Goal: Task Accomplishment & Management: Use online tool/utility

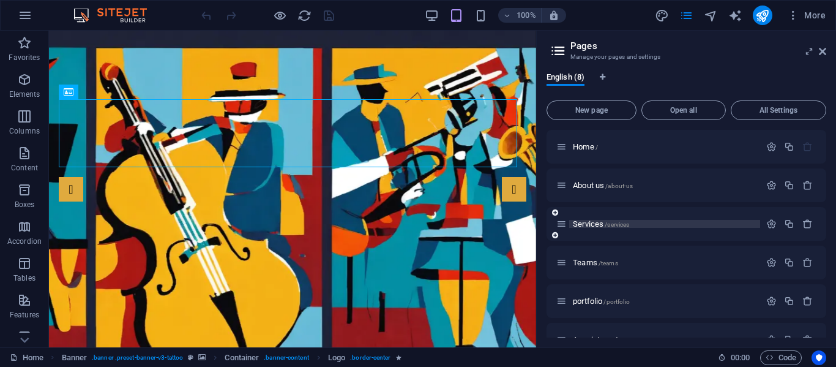
click at [594, 227] on span "Services /services" at bounding box center [601, 223] width 56 height 9
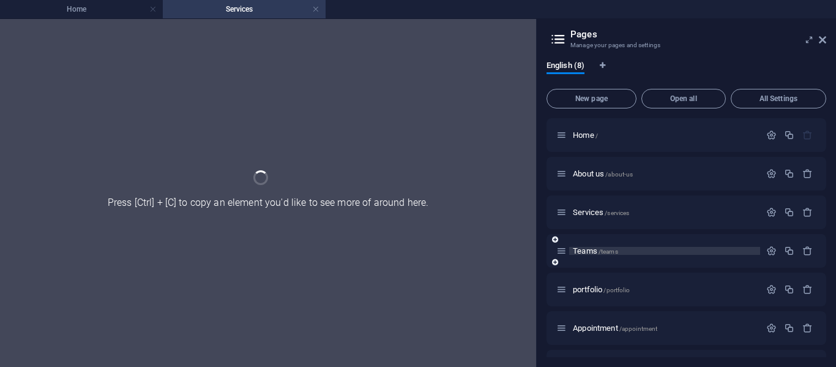
click at [598, 251] on span "Teams /teams" at bounding box center [595, 250] width 45 height 9
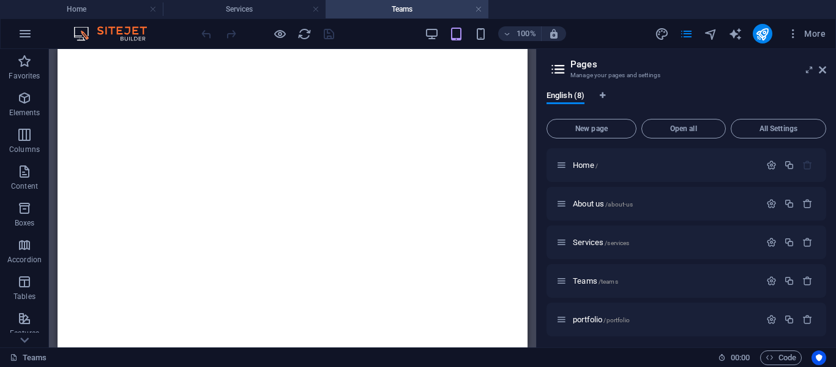
scroll to position [1765, 0]
click at [94, 11] on h4 "Home" at bounding box center [81, 8] width 163 height 13
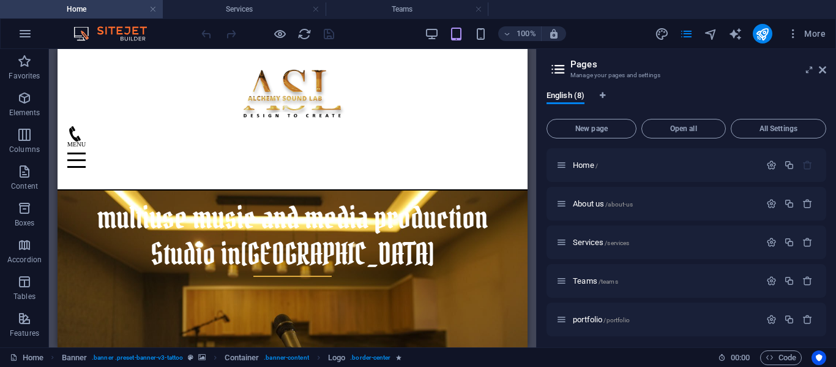
scroll to position [599, 0]
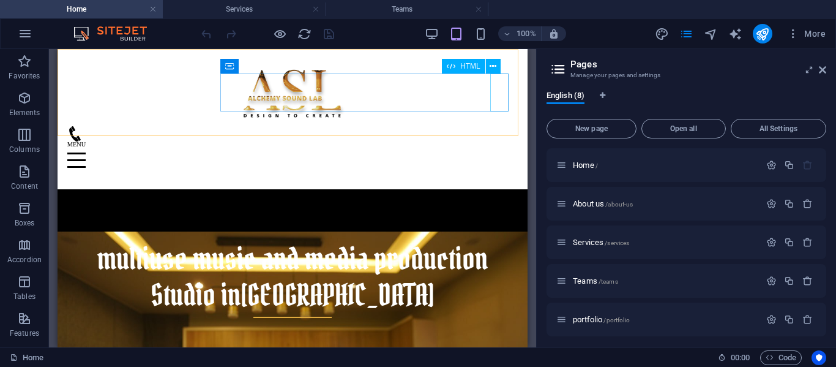
click at [504, 141] on div "Menu" at bounding box center [292, 160] width 451 height 38
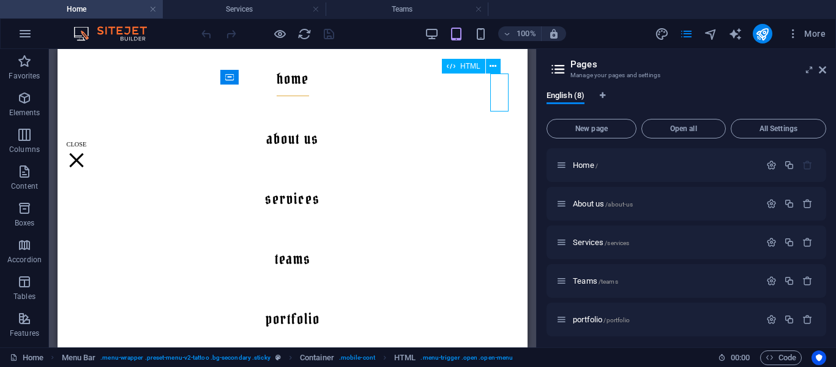
click at [86, 141] on div "Menu" at bounding box center [76, 160] width 18 height 38
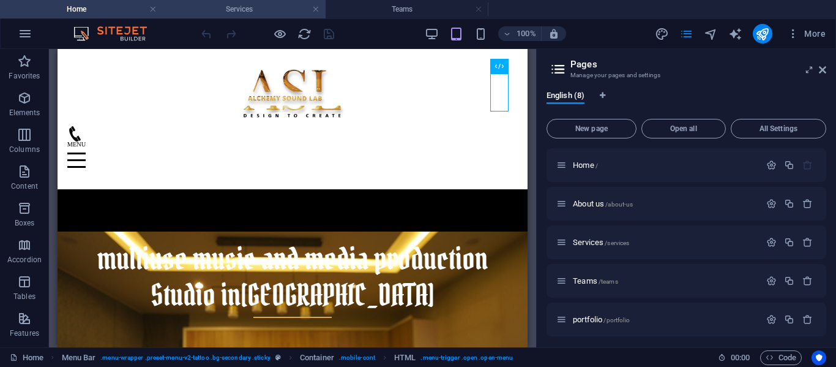
click at [251, 8] on h4 "Services" at bounding box center [244, 8] width 163 height 13
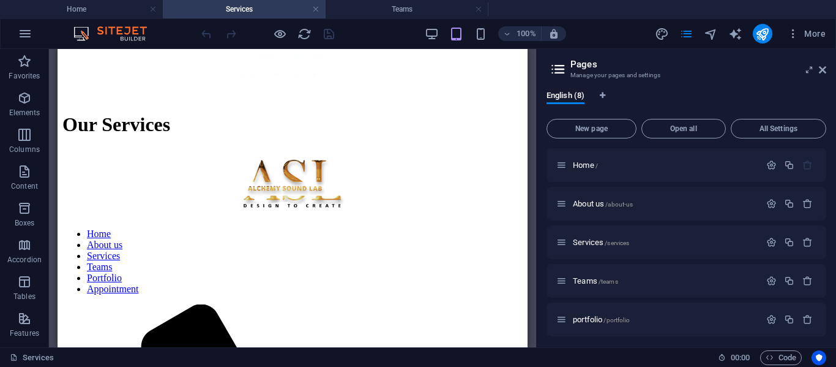
scroll to position [478, 0]
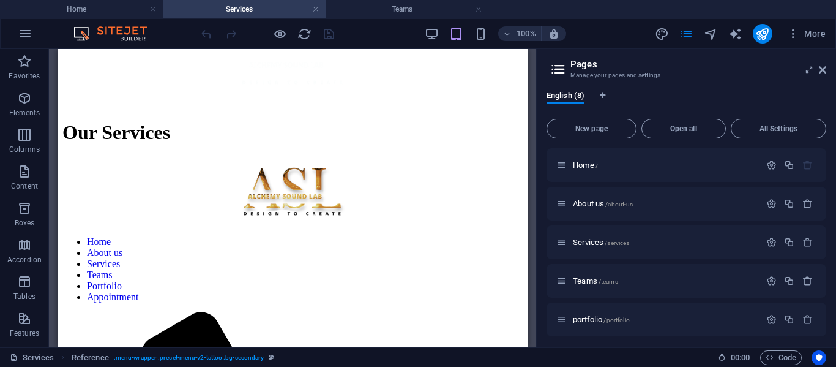
scroll to position [530, 0]
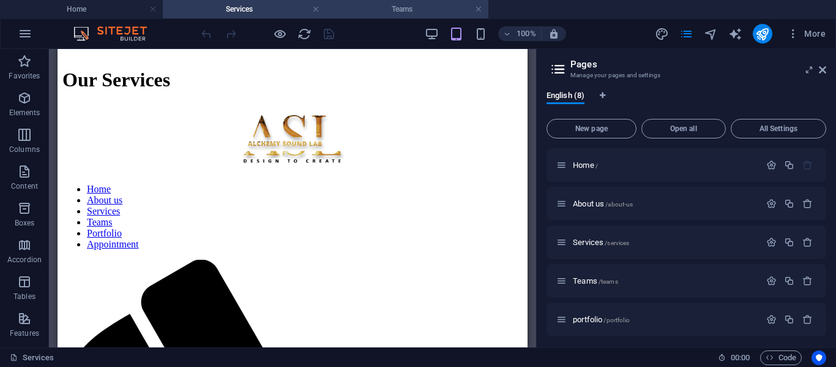
click at [445, 12] on h4 "Teams" at bounding box center [407, 8] width 163 height 13
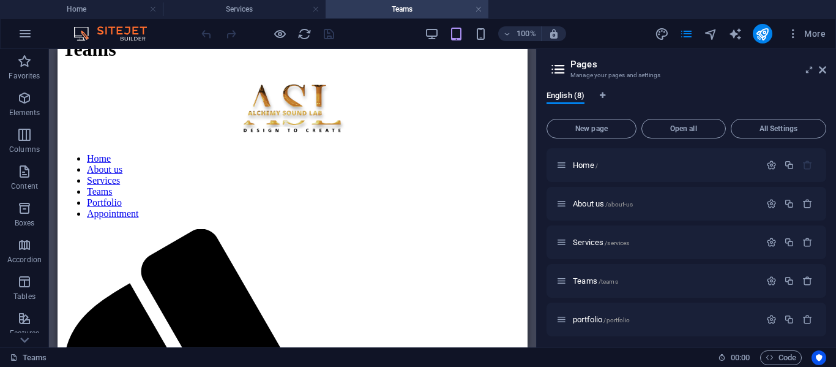
scroll to position [452, 0]
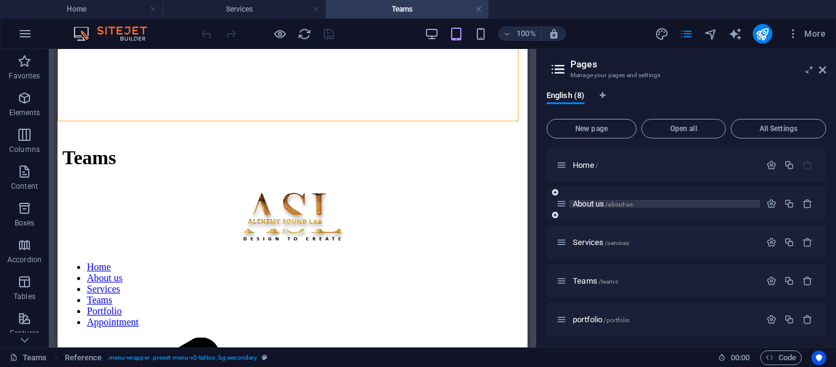
click at [572, 203] on div "About us /about-us" at bounding box center [664, 204] width 191 height 8
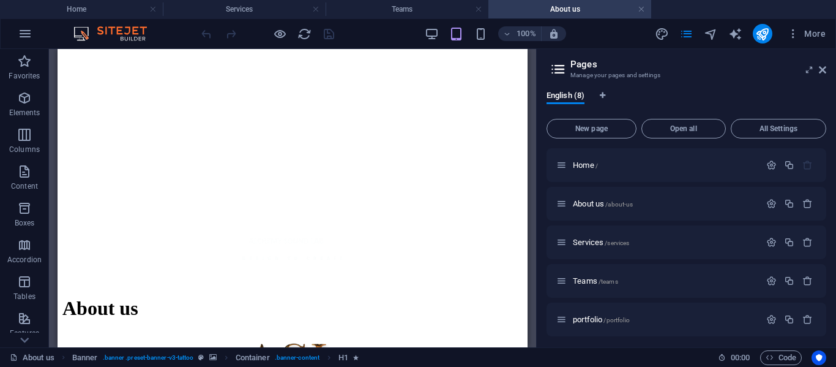
scroll to position [312, 0]
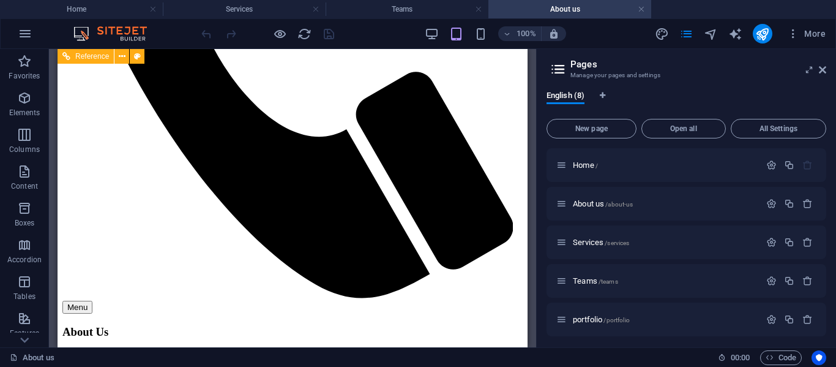
scroll to position [52, 0]
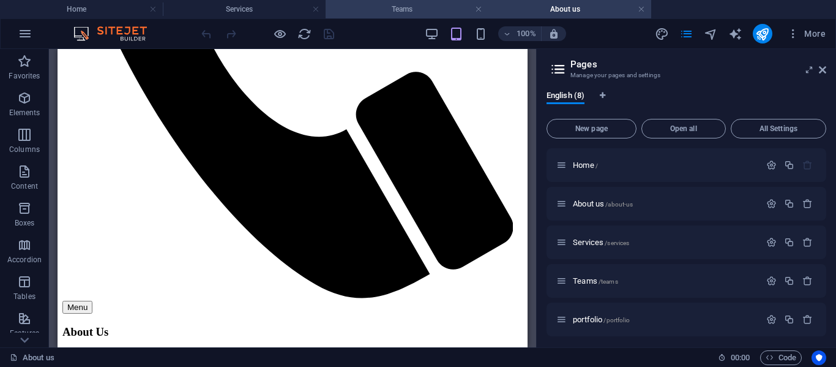
click at [406, 10] on h4 "Teams" at bounding box center [407, 8] width 163 height 13
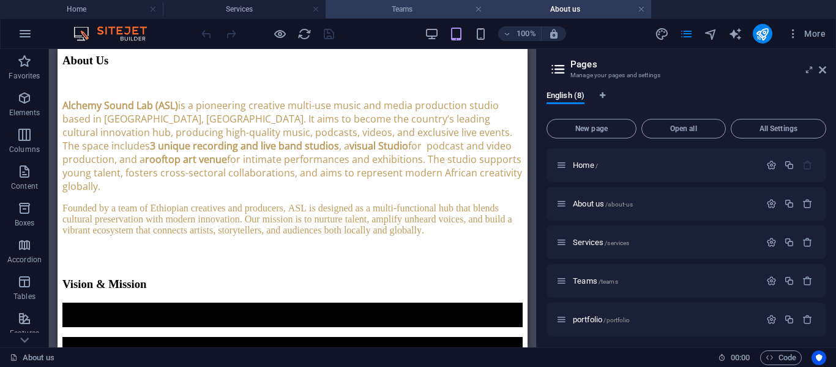
scroll to position [0, 0]
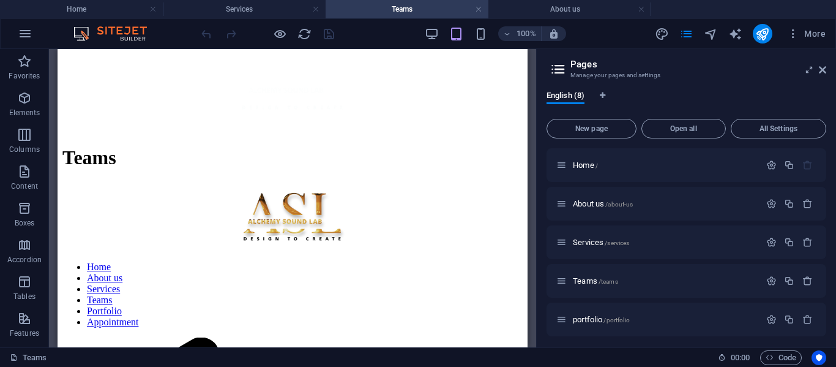
click at [826, 202] on div "English (8) New page Open all All Settings Home / About us /about-us Services /…" at bounding box center [686, 214] width 299 height 266
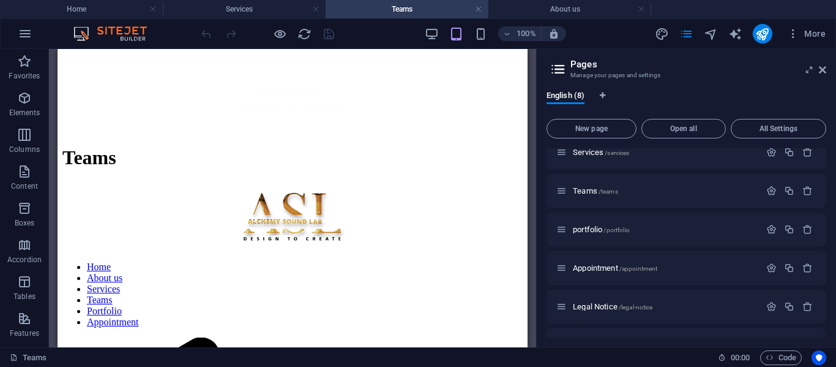
scroll to position [119, 0]
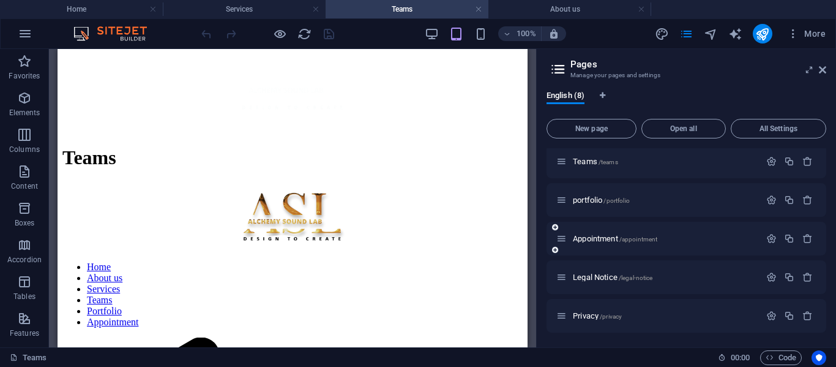
click at [593, 231] on div "Appointment /appointment" at bounding box center [658, 238] width 204 height 14
click at [593, 240] on span "Appointment /appointment" at bounding box center [615, 238] width 84 height 9
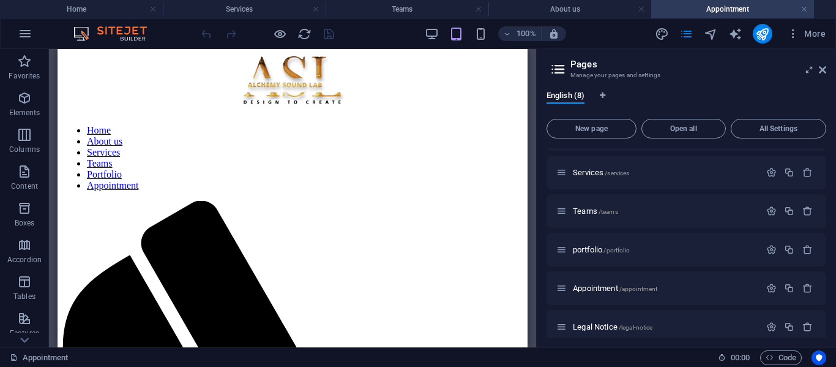
scroll to position [443, 0]
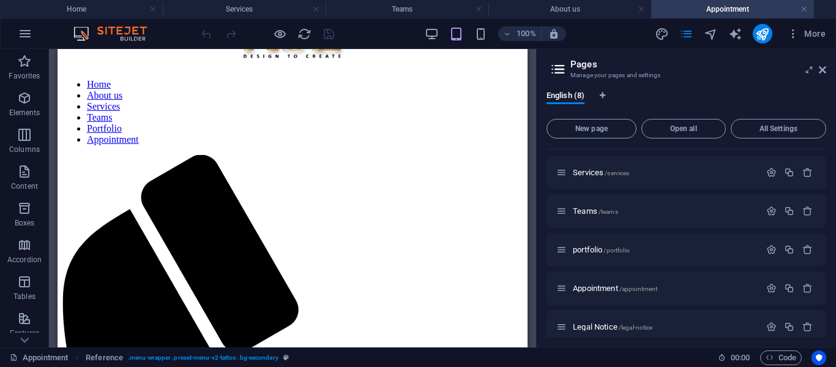
scroll to position [822, 0]
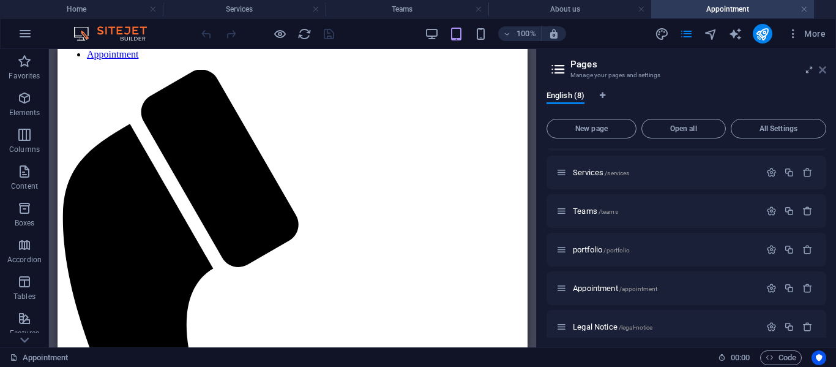
click at [819, 70] on icon at bounding box center [822, 70] width 7 height 10
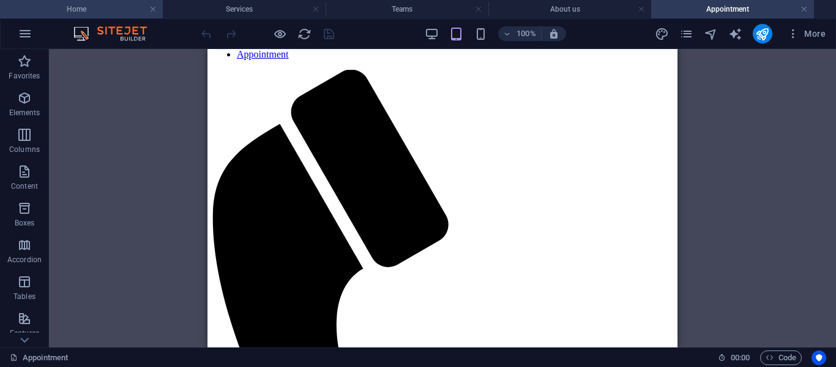
click at [66, 8] on h4 "Home" at bounding box center [81, 8] width 163 height 13
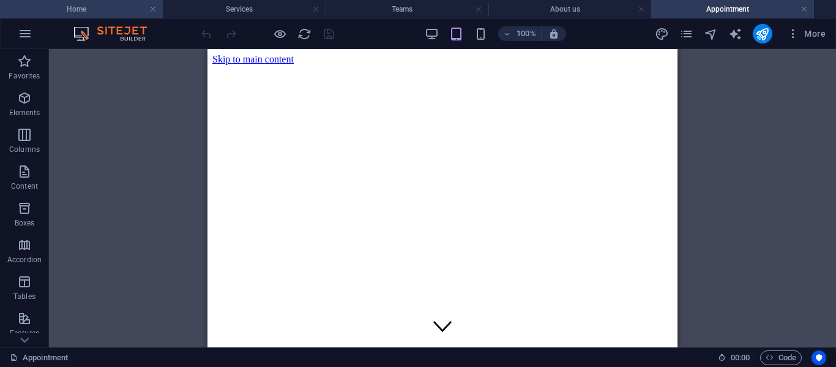
scroll to position [599, 0]
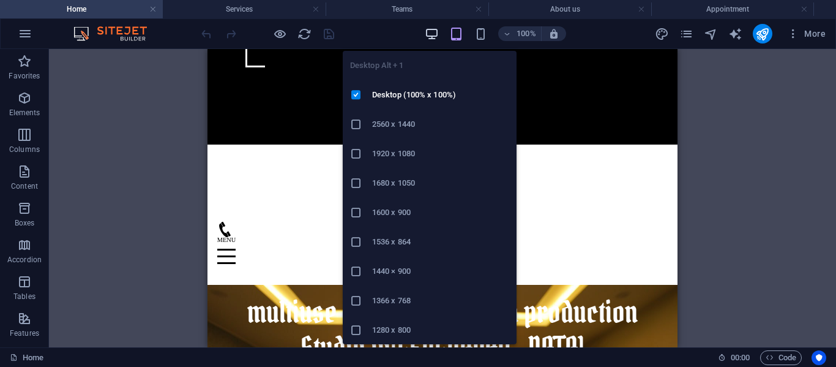
click at [433, 34] on icon "button" at bounding box center [432, 34] width 14 height 14
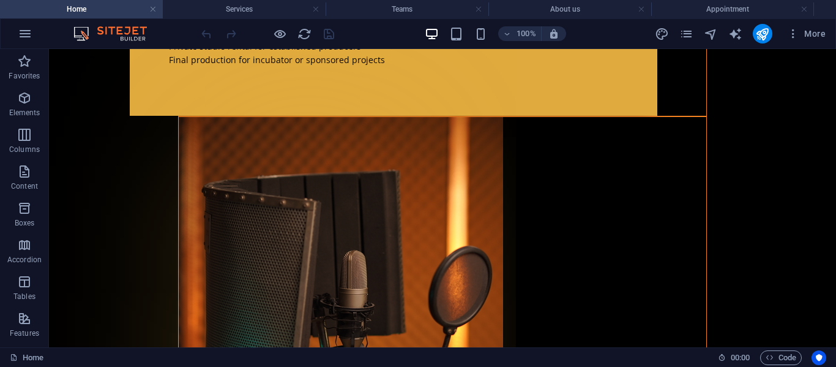
scroll to position [2351, 0]
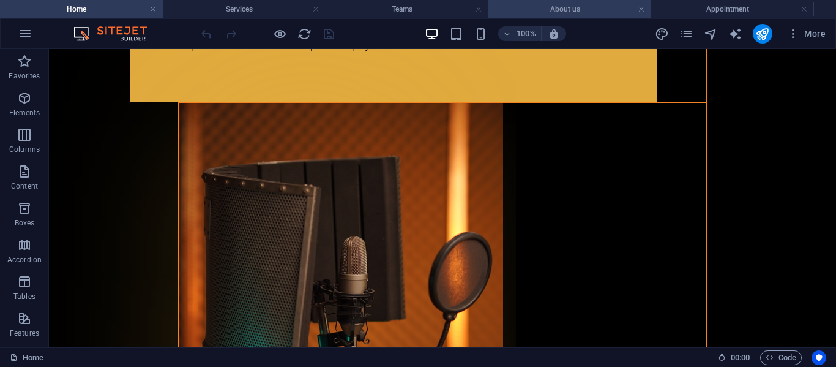
click at [556, 12] on h4 "About us" at bounding box center [570, 8] width 163 height 13
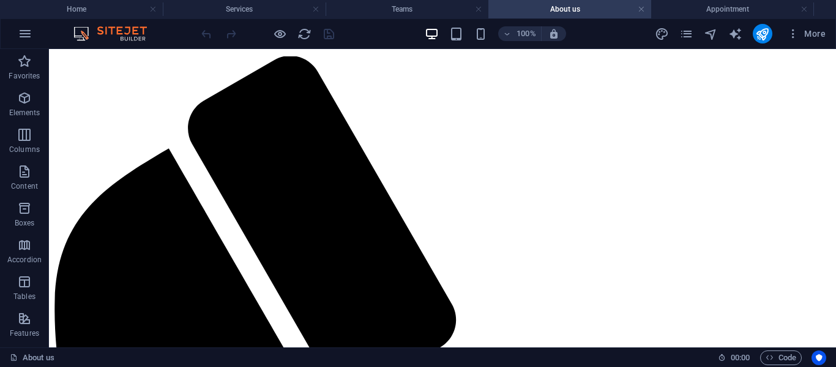
scroll to position [798, 0]
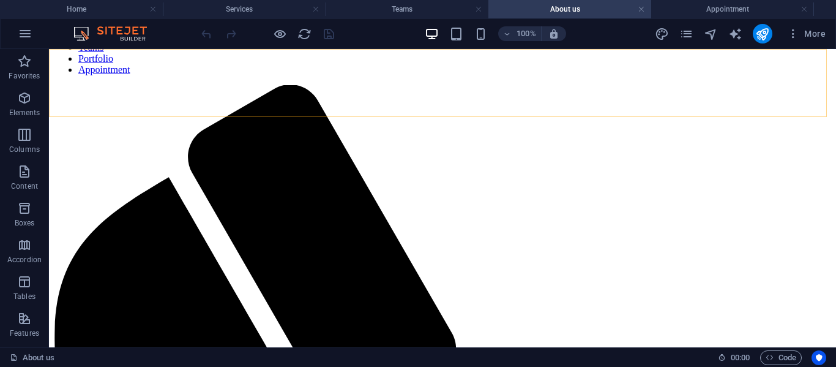
click at [558, 75] on nav "Home About us Services Teams Portfolio Appointment" at bounding box center [443, 42] width 778 height 66
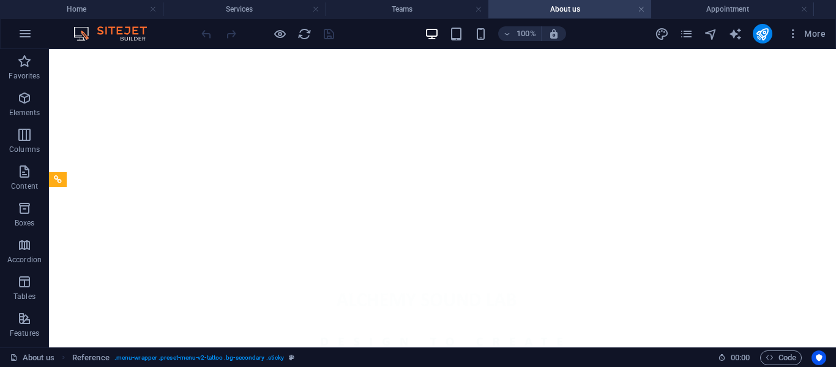
scroll to position [306, 0]
click at [697, 9] on h4 "Appointment" at bounding box center [732, 8] width 163 height 13
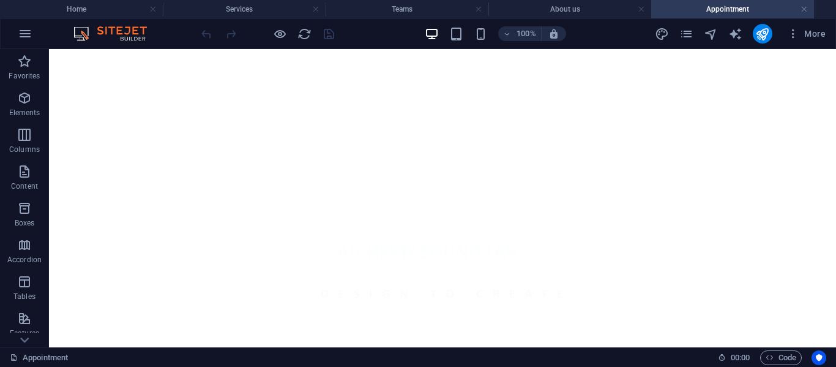
scroll to position [360, 0]
click at [362, 3] on h4 "Teams" at bounding box center [407, 8] width 163 height 13
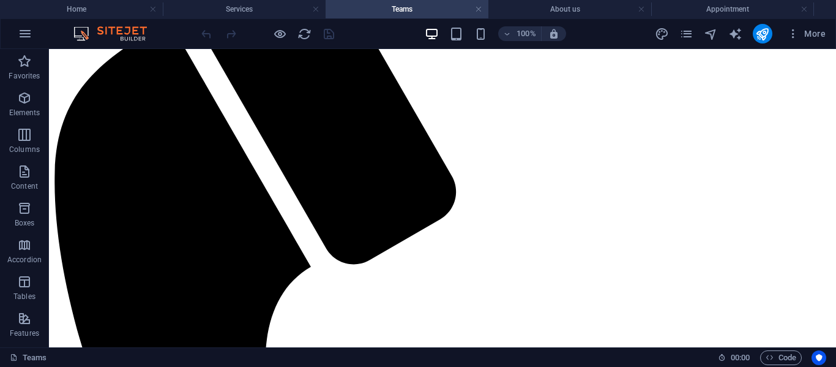
scroll to position [993, 0]
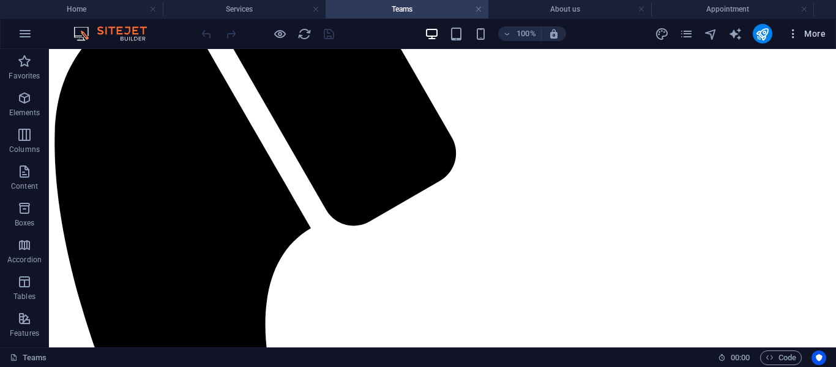
click at [803, 32] on span "More" at bounding box center [806, 34] width 39 height 12
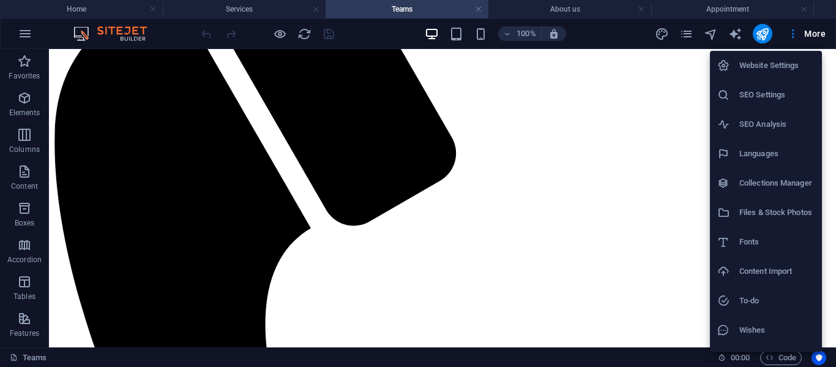
click at [685, 33] on div at bounding box center [418, 183] width 836 height 367
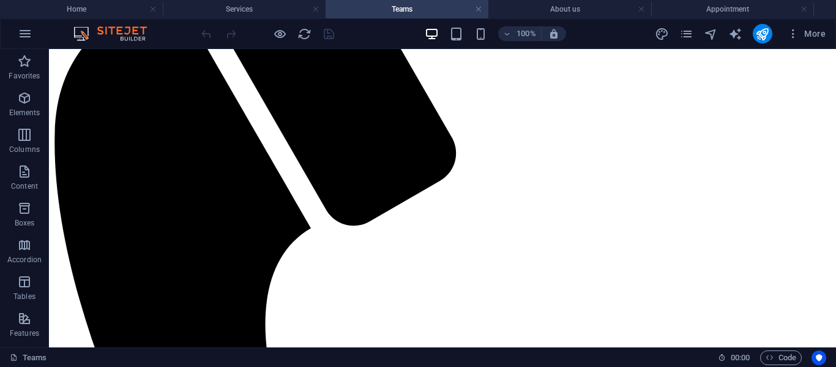
click at [685, 33] on icon "pages" at bounding box center [687, 34] width 14 height 14
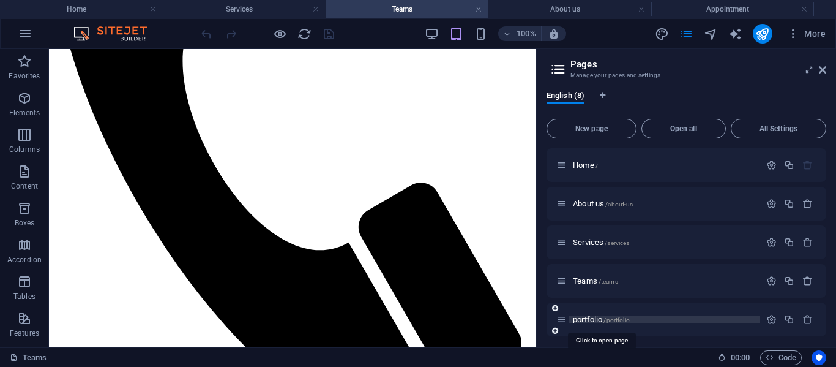
click at [574, 315] on span "portfolio /portfolio" at bounding box center [601, 319] width 57 height 9
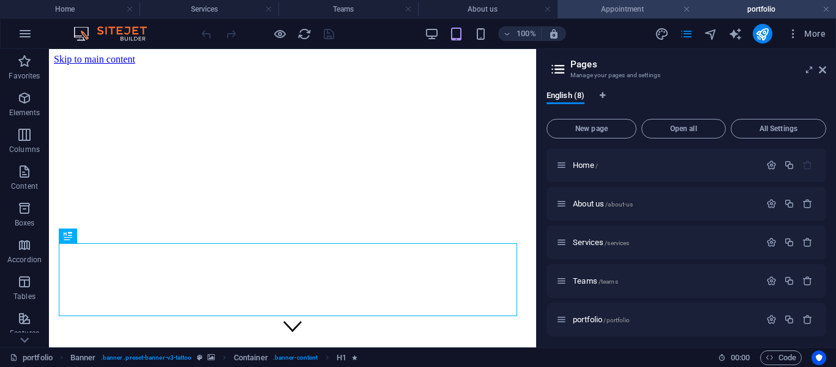
scroll to position [0, 0]
click at [825, 70] on icon at bounding box center [822, 70] width 7 height 10
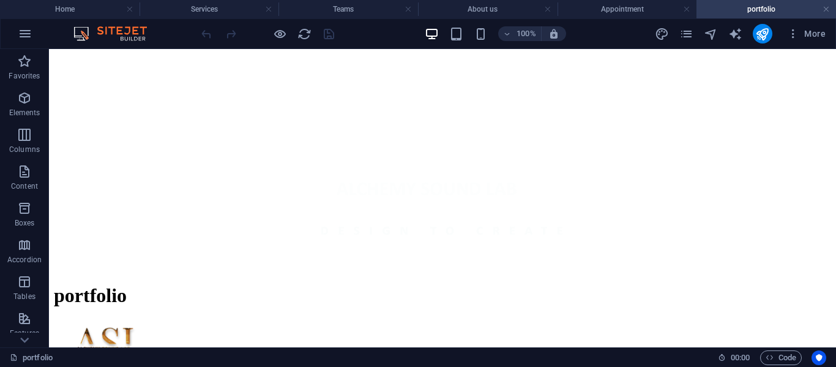
scroll to position [410, 0]
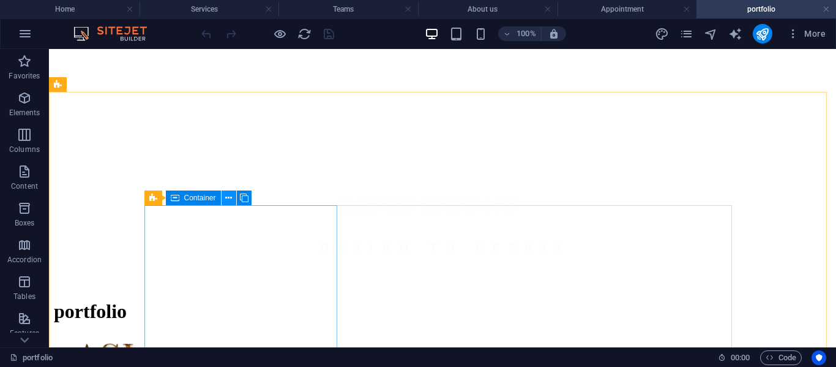
click at [230, 200] on icon at bounding box center [228, 198] width 7 height 13
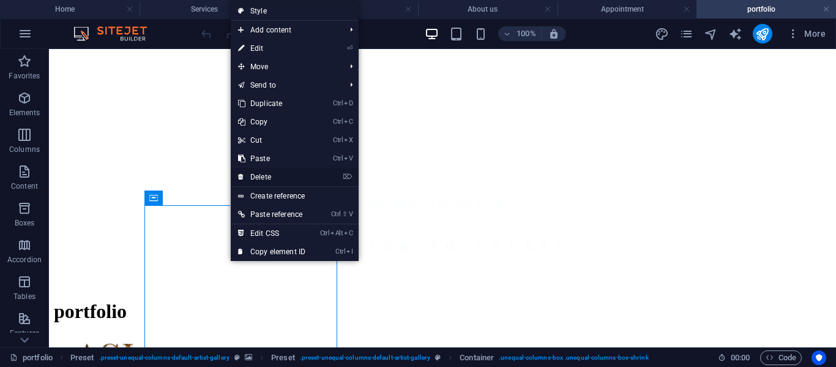
click at [251, 178] on link "⌦ Delete" at bounding box center [272, 177] width 82 height 18
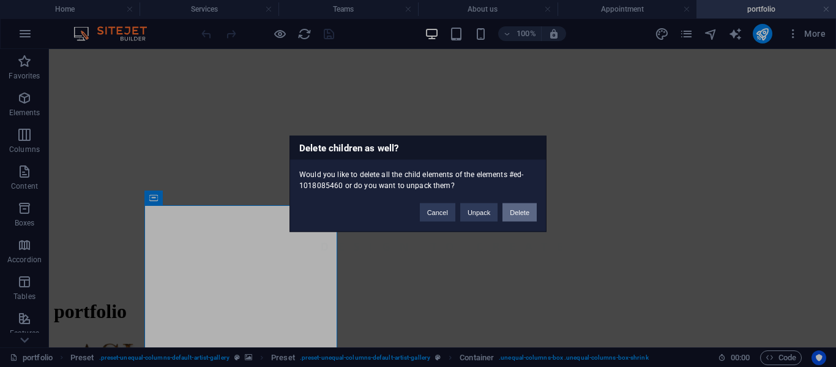
click at [524, 211] on button "Delete" at bounding box center [520, 212] width 34 height 18
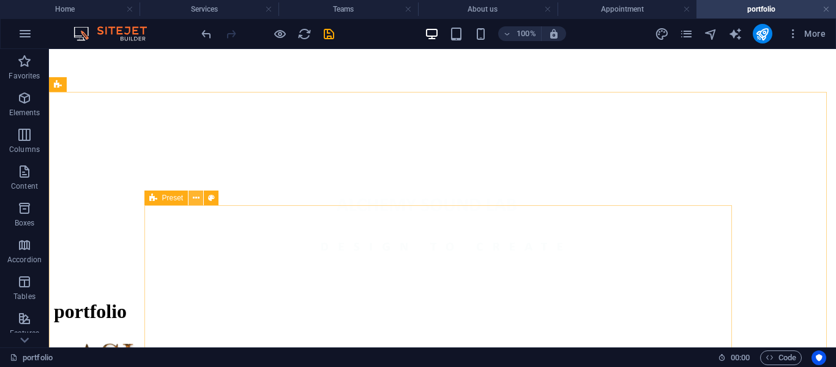
click at [193, 198] on icon at bounding box center [196, 198] width 7 height 13
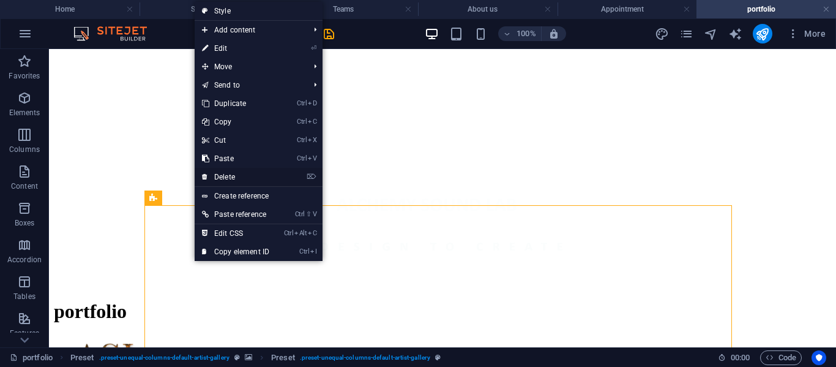
click at [222, 180] on link "⌦ Delete" at bounding box center [236, 177] width 82 height 18
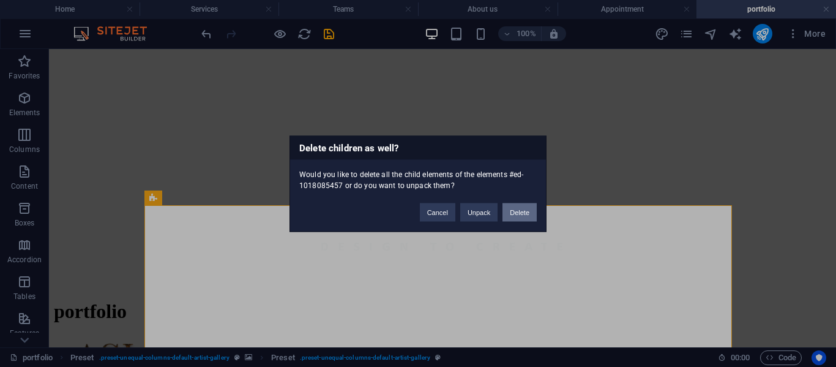
click at [511, 209] on button "Delete" at bounding box center [520, 212] width 34 height 18
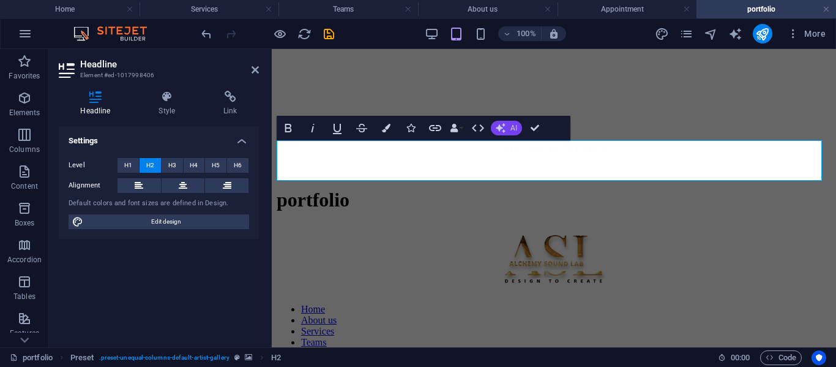
click at [507, 129] on button "AI" at bounding box center [506, 128] width 31 height 15
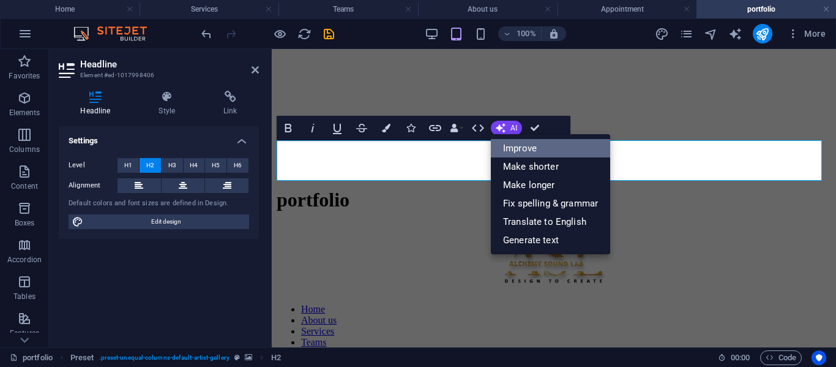
click at [516, 151] on link "Improve" at bounding box center [550, 148] width 119 height 18
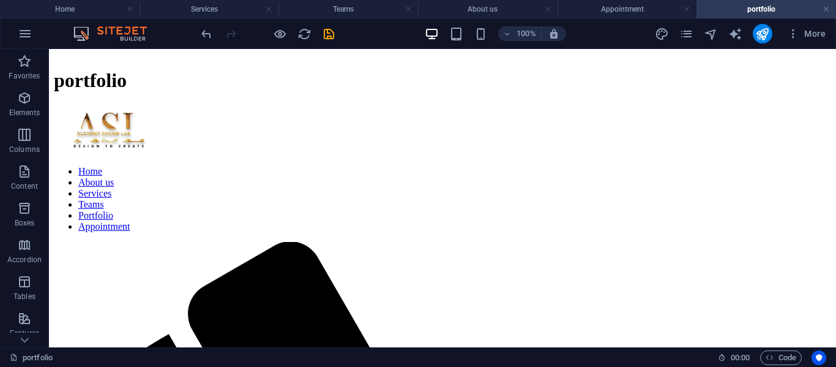
scroll to position [617, 0]
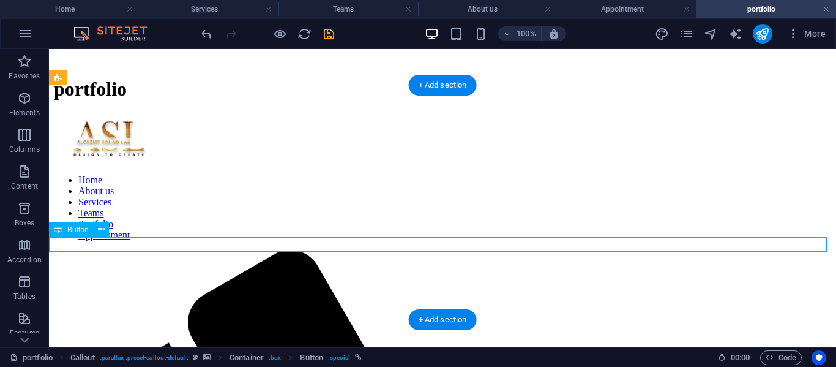
select select "5"
select select
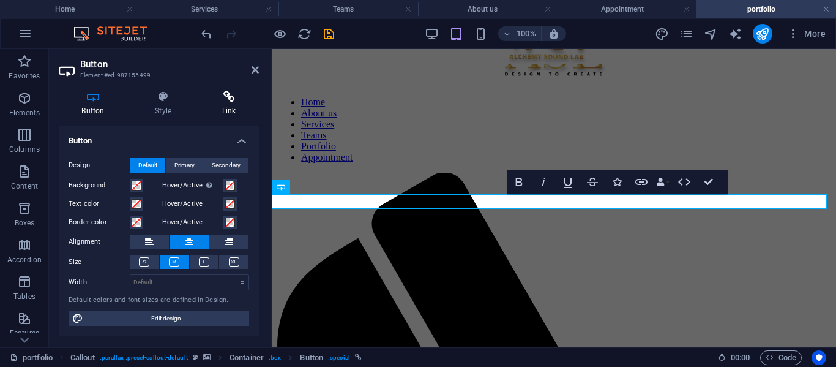
click at [215, 100] on icon at bounding box center [229, 97] width 60 height 12
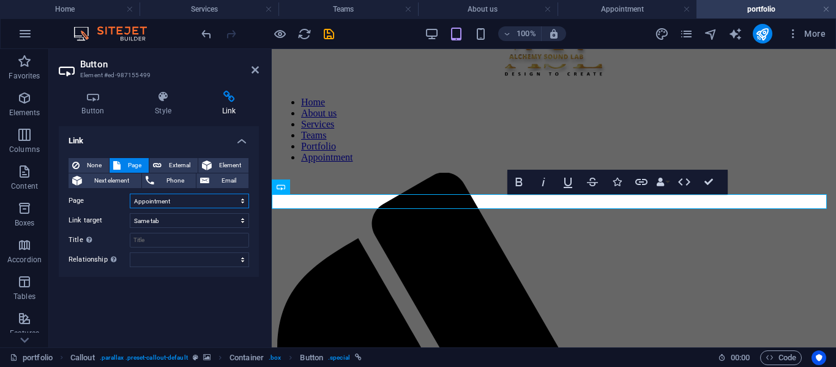
click at [163, 201] on select "Home About us Services Teams portfolio Appointment Legal Notice Privacy" at bounding box center [189, 200] width 119 height 15
click at [130, 193] on select "Home About us Services Teams portfolio Appointment Legal Notice Privacy" at bounding box center [189, 200] width 119 height 15
click at [323, 35] on icon "save" at bounding box center [329, 34] width 14 height 14
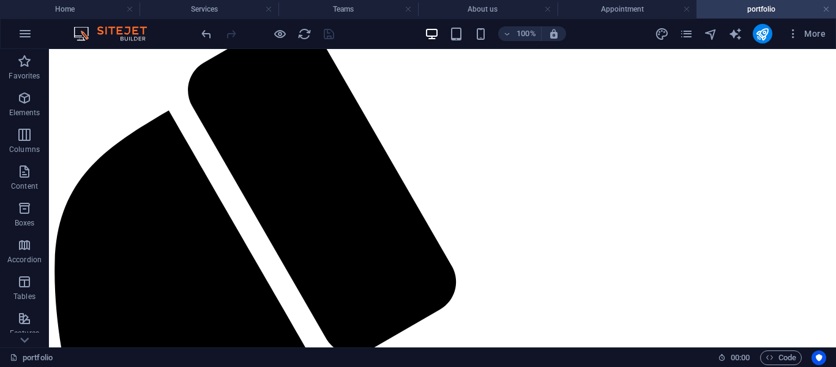
scroll to position [898, 0]
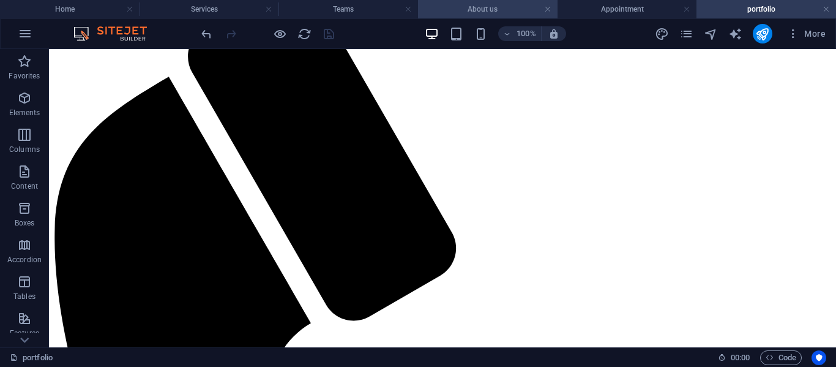
click at [527, 2] on li "About us" at bounding box center [488, 9] width 140 height 18
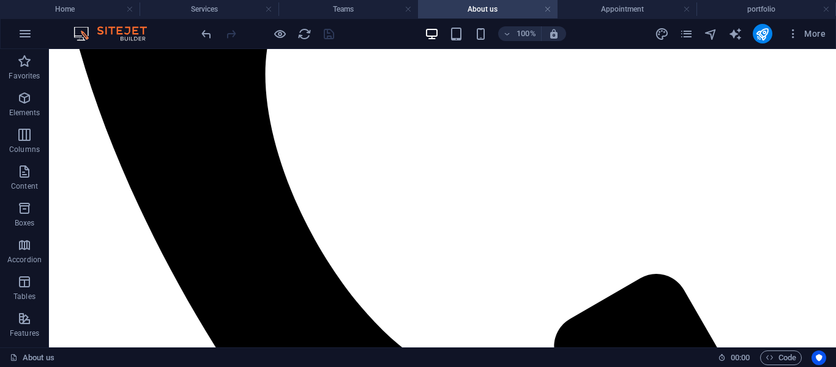
scroll to position [1238, 0]
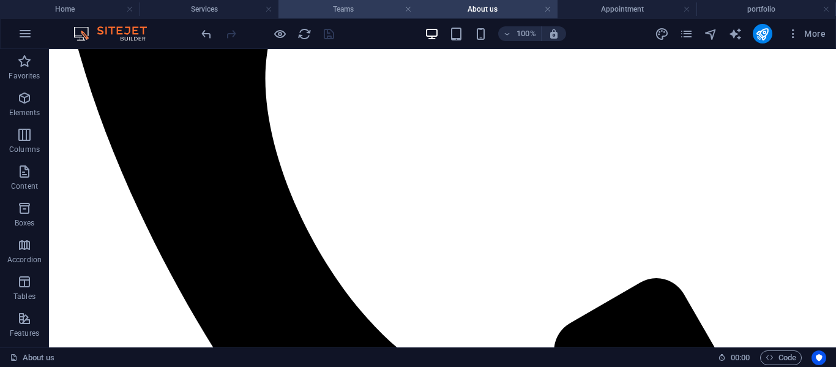
click at [345, 9] on h4 "Teams" at bounding box center [349, 8] width 140 height 13
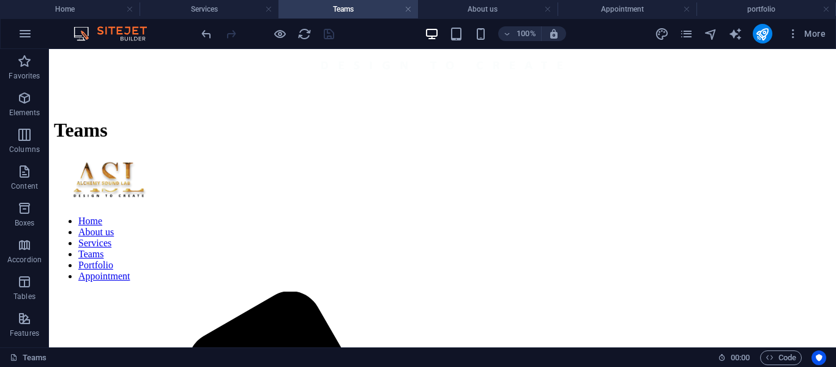
scroll to position [583, 0]
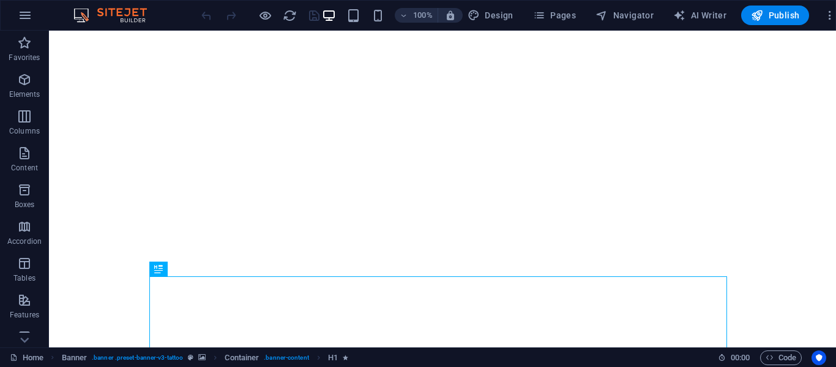
click at [759, 27] on div "100% Design Pages Navigator AI Writer Publish More" at bounding box center [418, 15] width 835 height 29
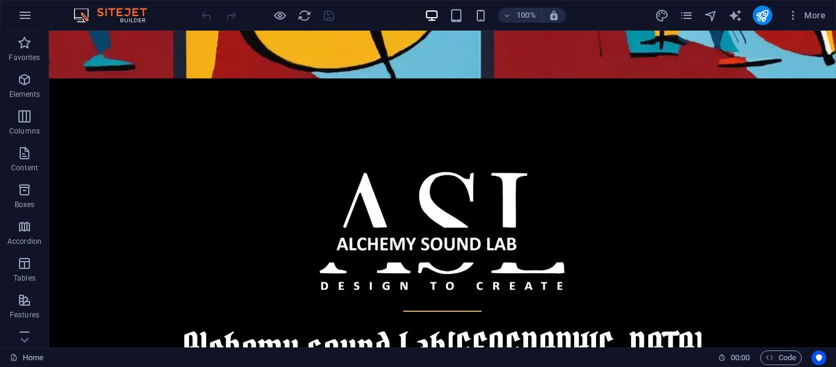
scroll to position [471, 0]
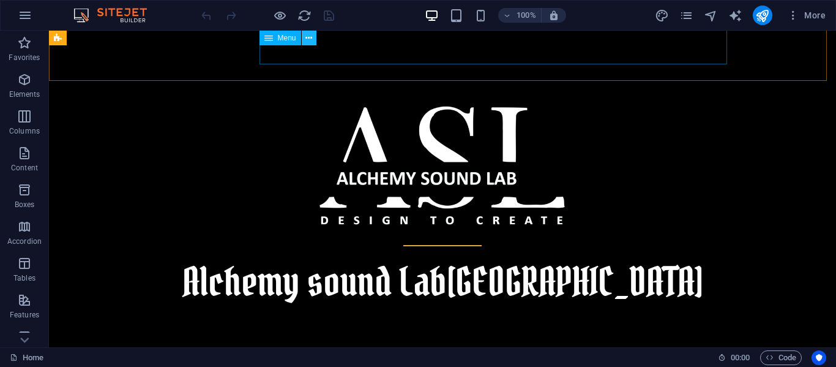
click at [308, 40] on icon at bounding box center [308, 38] width 7 height 13
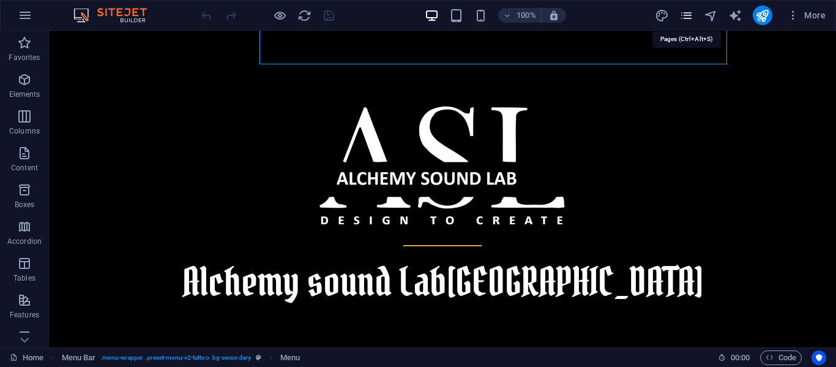
click at [691, 18] on icon "pages" at bounding box center [687, 16] width 14 height 14
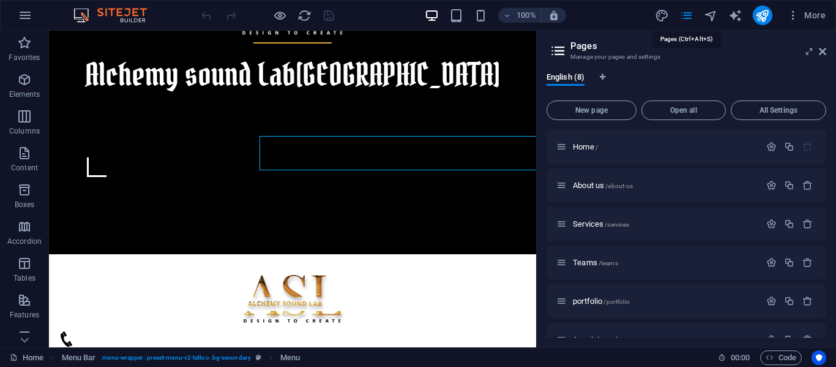
scroll to position [365, 0]
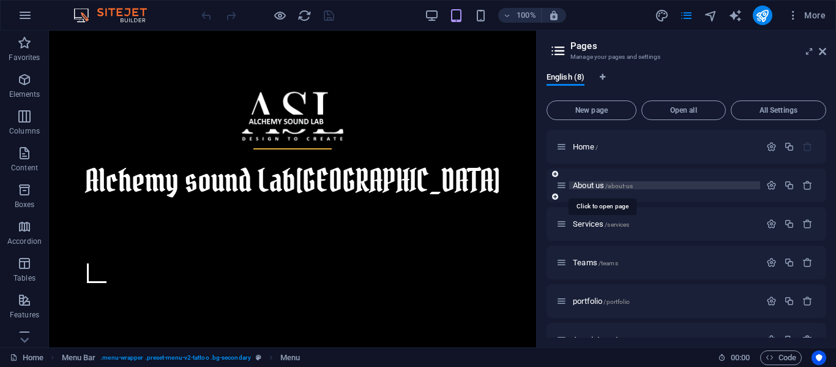
click at [590, 185] on span "About us /about-us" at bounding box center [603, 185] width 60 height 9
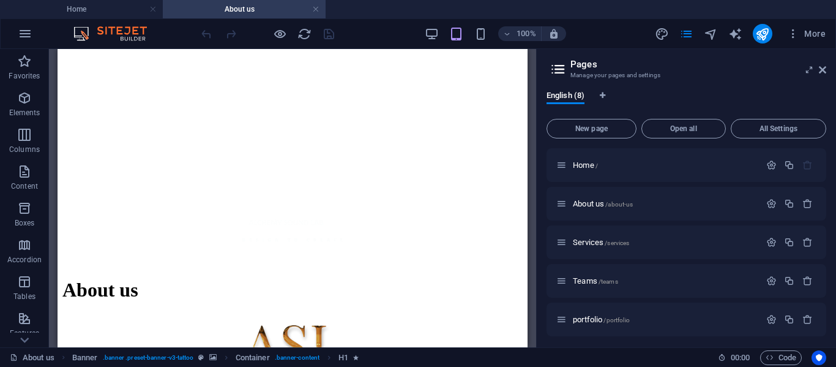
scroll to position [378, 0]
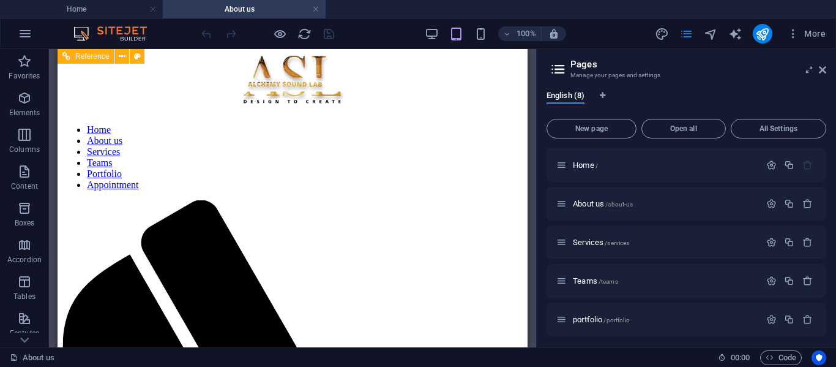
scroll to position [52, 0]
click at [593, 244] on span "Services /services" at bounding box center [601, 242] width 56 height 9
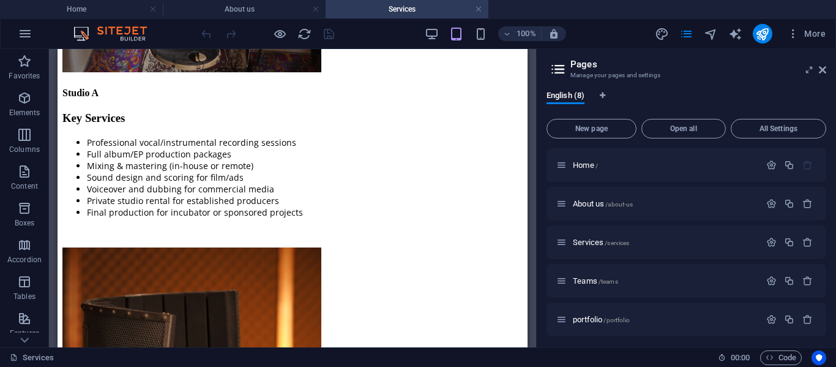
scroll to position [3070, 0]
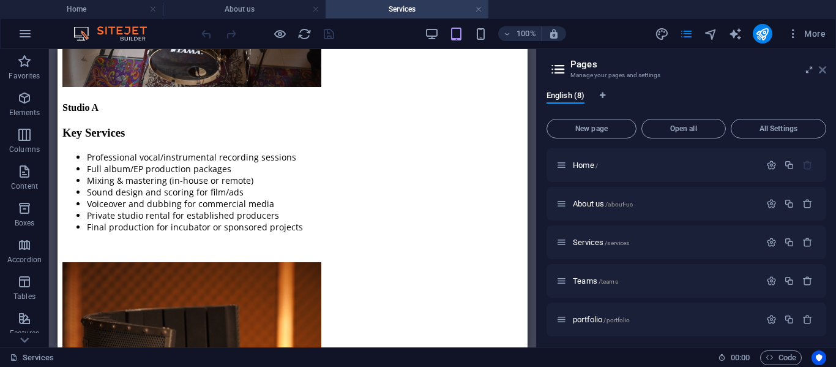
click at [820, 73] on icon at bounding box center [822, 70] width 7 height 10
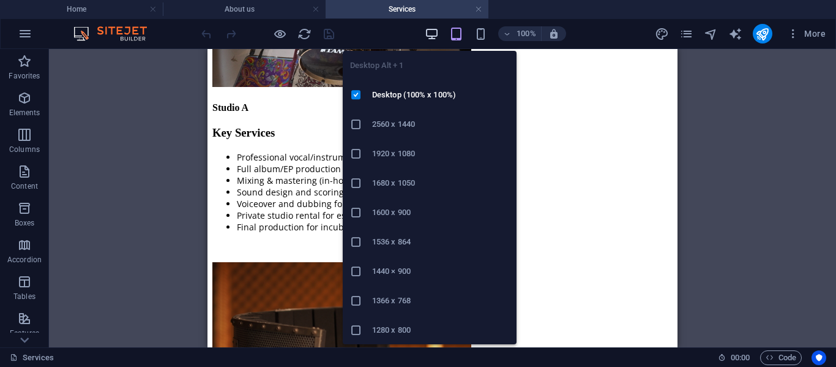
click at [438, 28] on icon "button" at bounding box center [432, 34] width 14 height 14
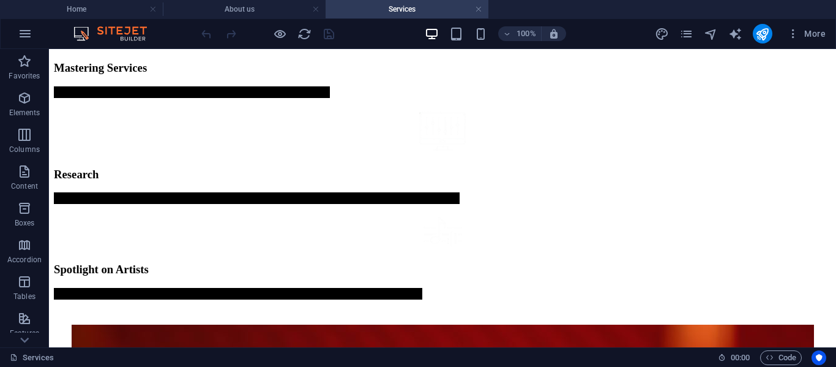
scroll to position [1854, 0]
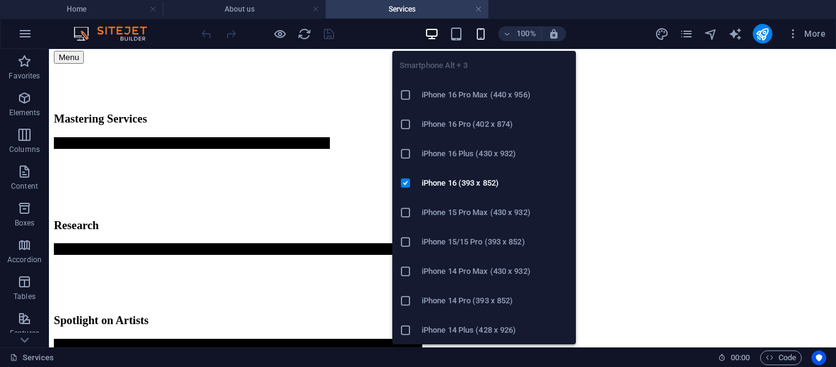
click at [478, 34] on icon "button" at bounding box center [481, 34] width 14 height 14
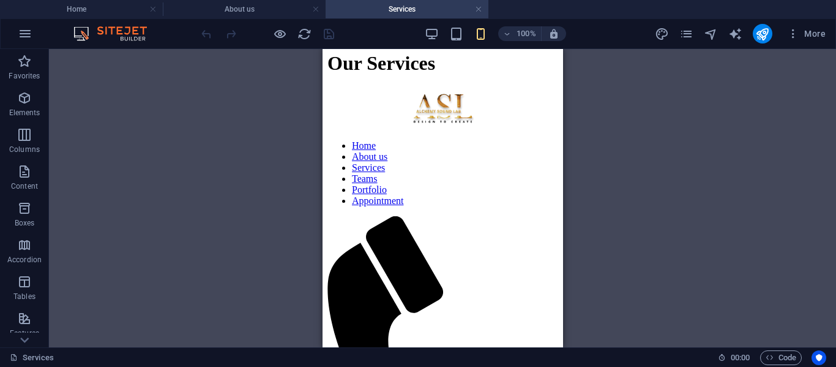
scroll to position [481, 0]
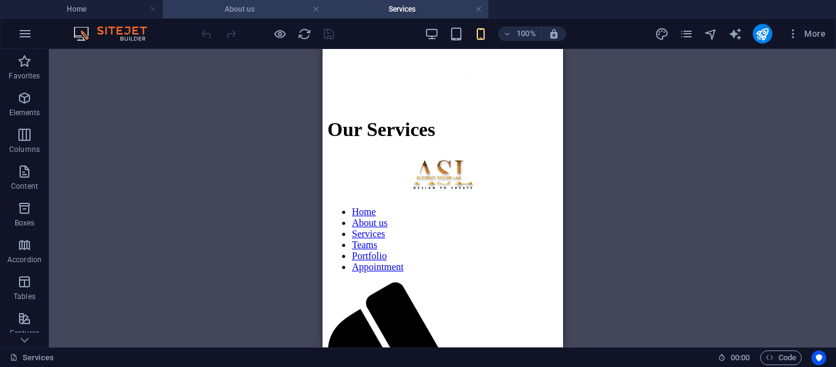
click at [256, 8] on h4 "About us" at bounding box center [244, 8] width 163 height 13
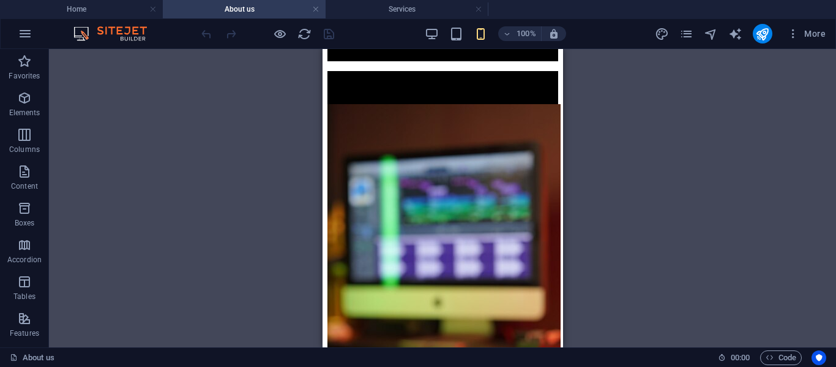
scroll to position [1431, 0]
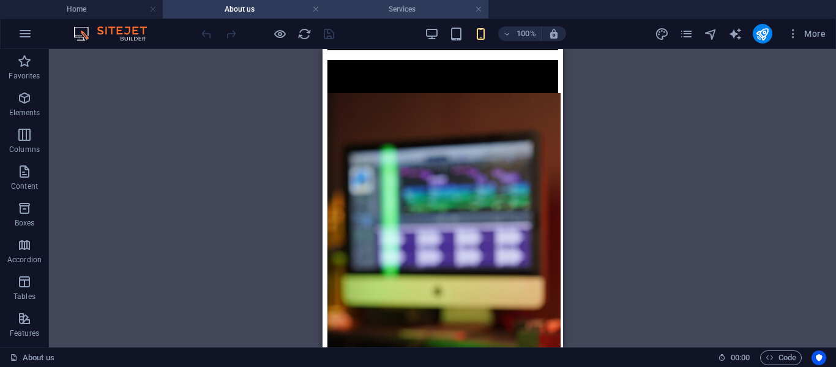
click at [390, 17] on li "Services" at bounding box center [407, 9] width 163 height 18
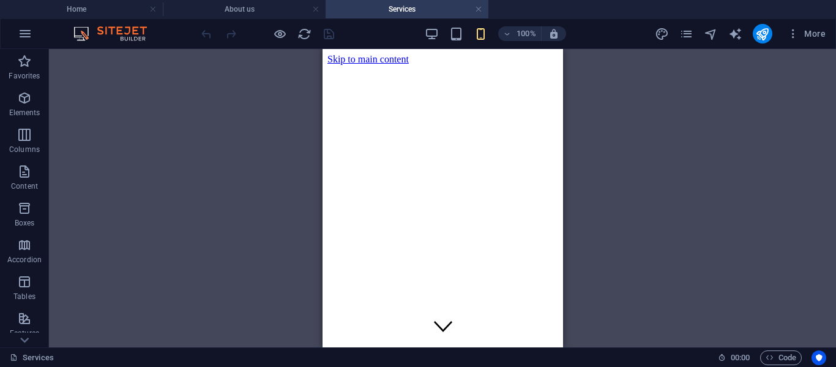
scroll to position [481, 0]
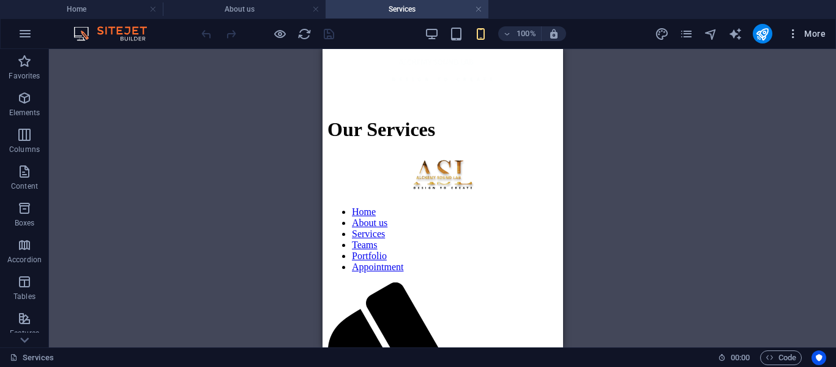
click at [790, 36] on icon "button" at bounding box center [793, 34] width 12 height 12
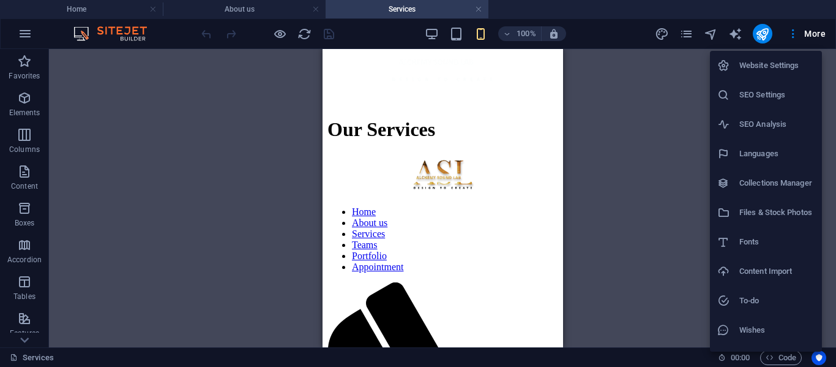
click at [689, 39] on div at bounding box center [418, 183] width 836 height 367
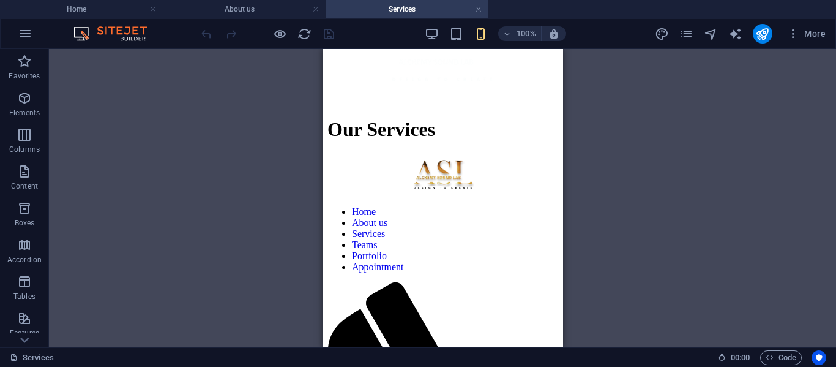
click at [686, 34] on icon "pages" at bounding box center [687, 34] width 14 height 14
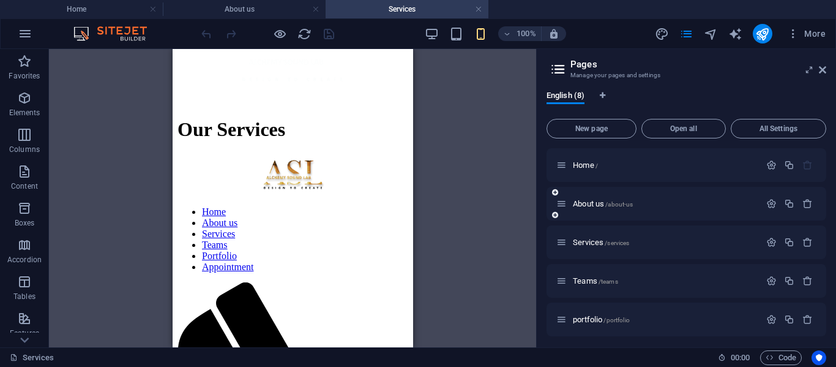
click at [662, 215] on div "About us /about-us" at bounding box center [687, 204] width 280 height 34
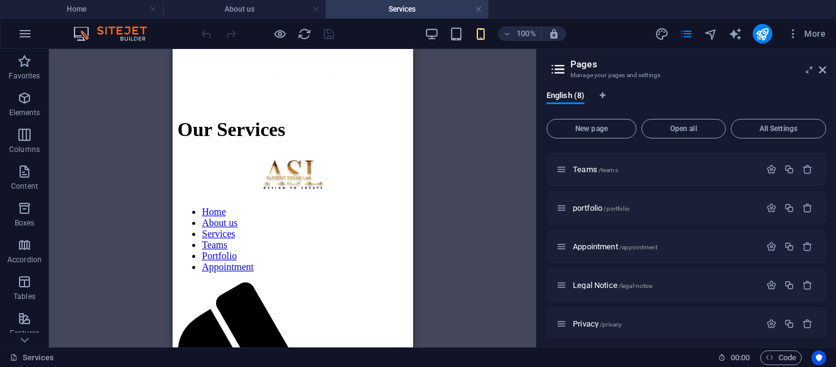
scroll to position [119, 0]
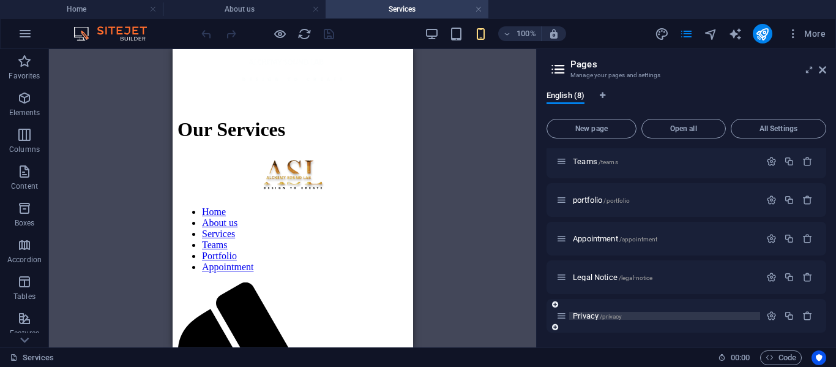
click at [599, 319] on span "Privacy /privacy" at bounding box center [597, 315] width 49 height 9
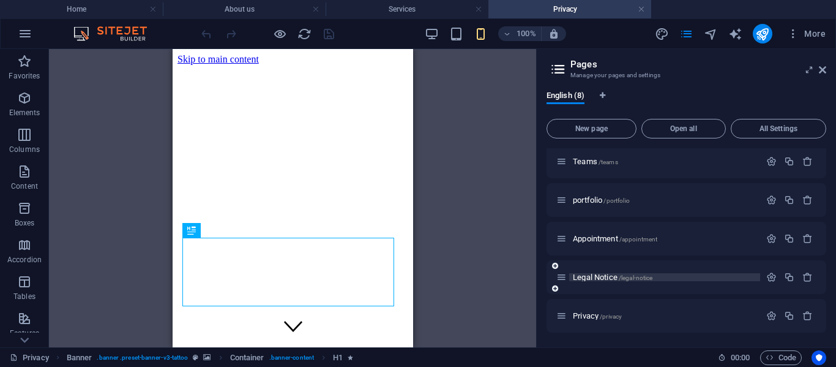
click at [603, 278] on span "Legal Notice /legal-notice" at bounding box center [613, 276] width 80 height 9
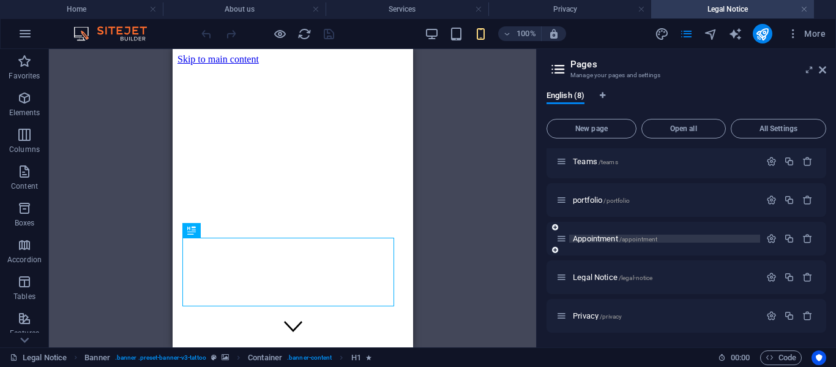
click at [599, 241] on span "Appointment /appointment" at bounding box center [615, 238] width 84 height 9
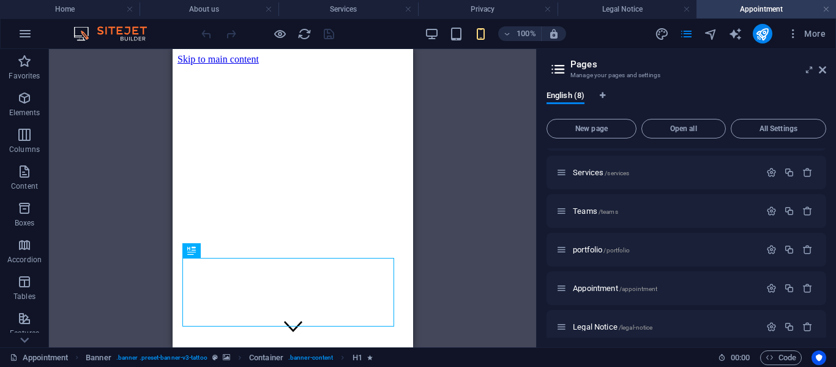
scroll to position [0, 0]
click at [822, 68] on icon at bounding box center [822, 70] width 7 height 10
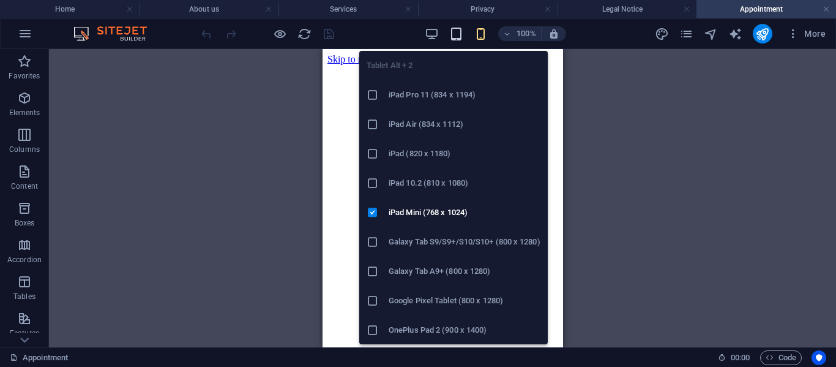
click at [463, 40] on icon "button" at bounding box center [456, 34] width 14 height 14
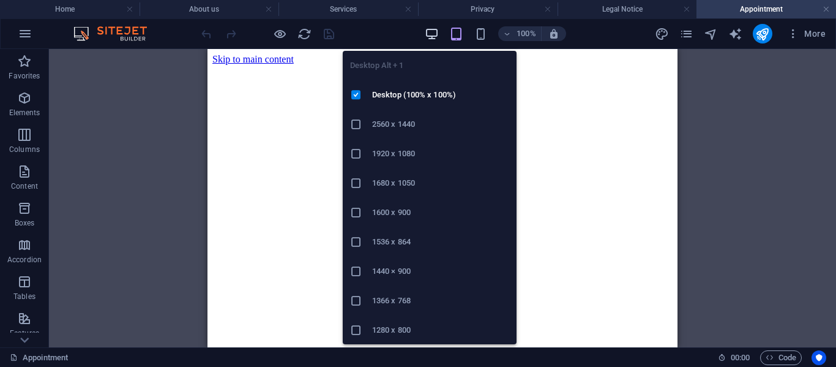
click at [430, 32] on icon "button" at bounding box center [432, 34] width 14 height 14
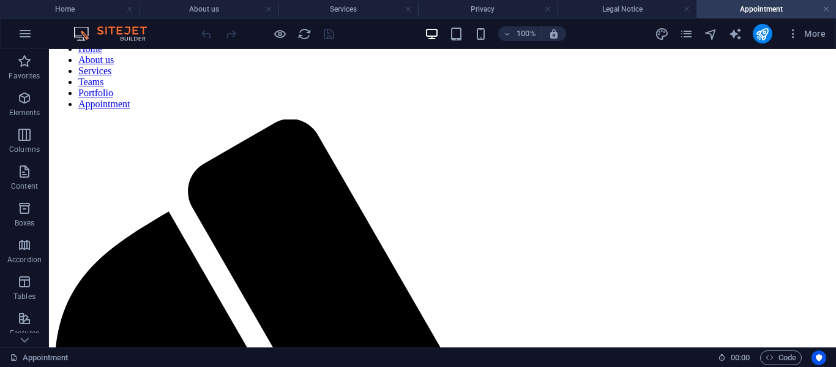
scroll to position [761, 0]
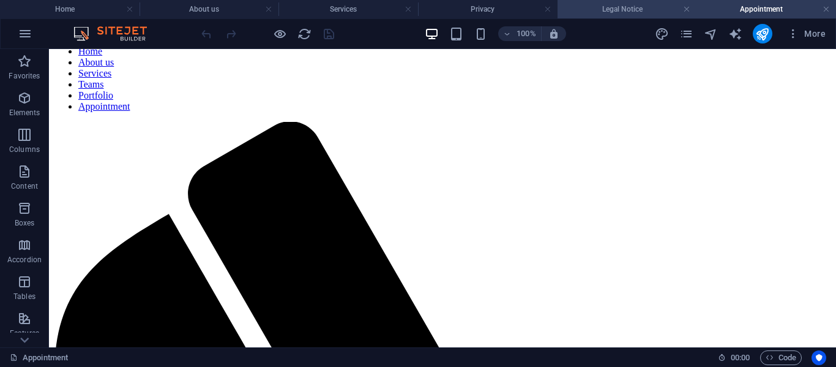
click at [598, 14] on h4 "Legal Notice" at bounding box center [628, 8] width 140 height 13
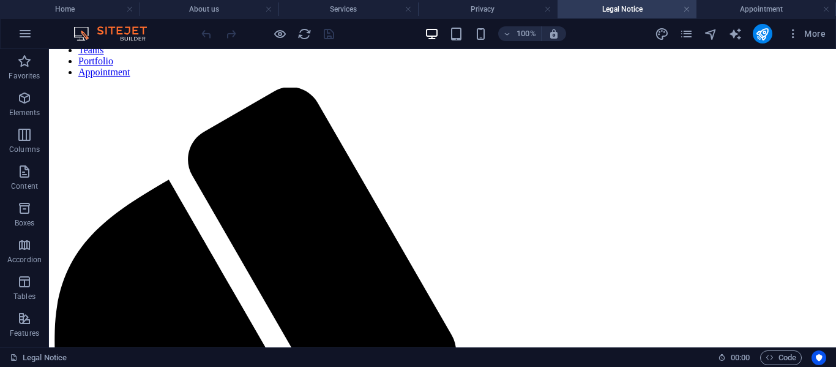
scroll to position [683, 0]
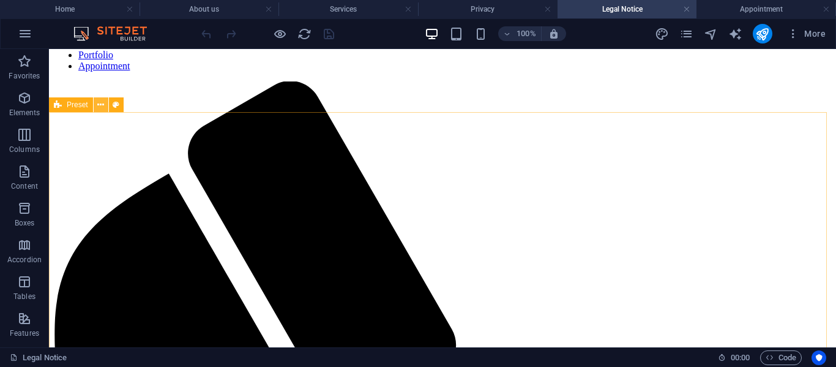
click at [99, 103] on icon at bounding box center [100, 105] width 7 height 13
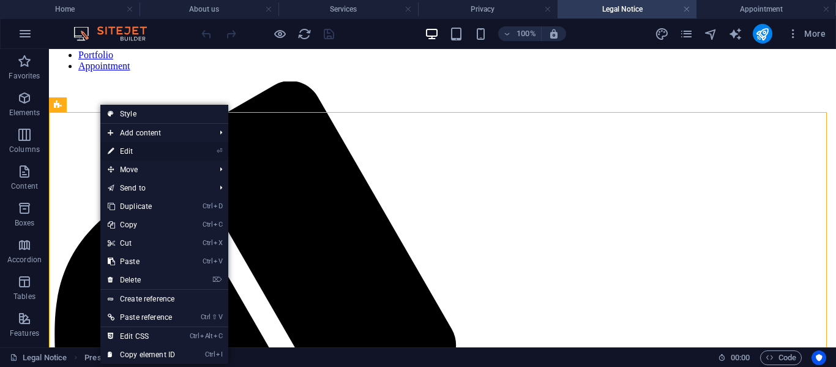
click at [132, 149] on link "⏎ Edit" at bounding box center [141, 151] width 82 height 18
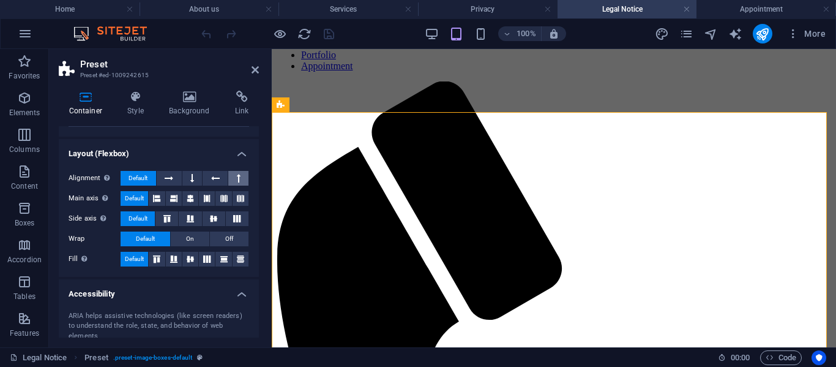
scroll to position [140, 0]
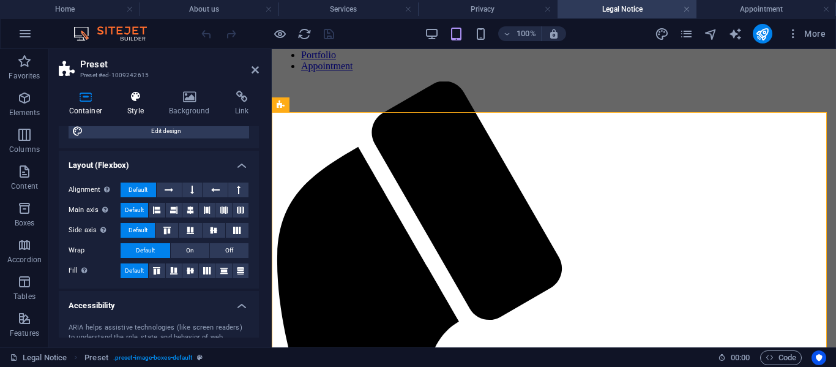
click at [137, 97] on icon at bounding box center [136, 97] width 37 height 12
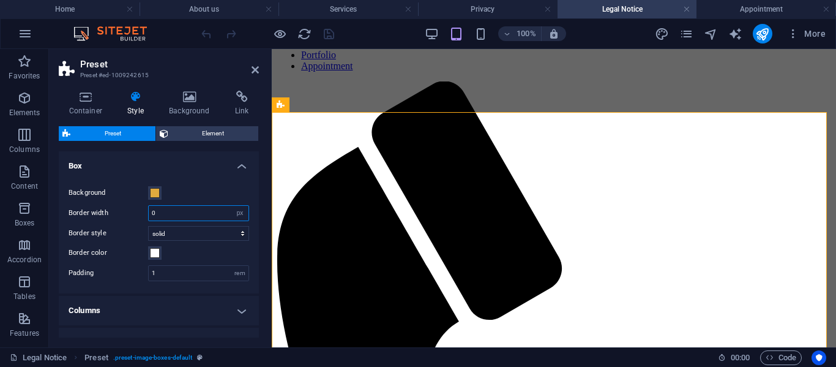
drag, startPoint x: 193, startPoint y: 212, endPoint x: 124, endPoint y: 214, distance: 69.2
click at [124, 214] on div "Border width 0 rem px" at bounding box center [159, 213] width 181 height 16
click at [211, 316] on h4 "Columns" at bounding box center [159, 310] width 200 height 29
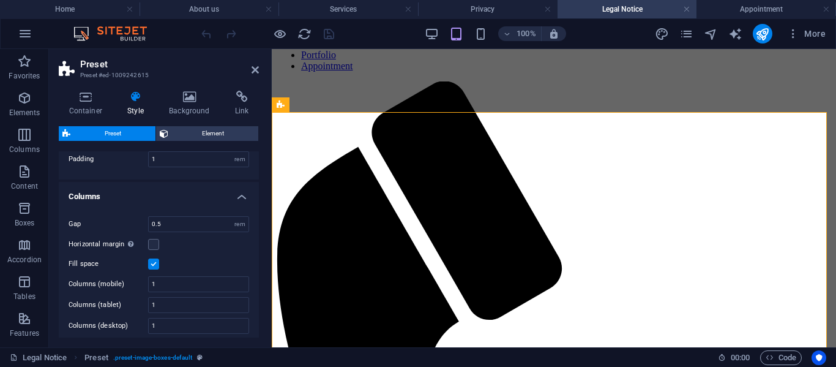
scroll to position [115, 0]
drag, startPoint x: 164, startPoint y: 278, endPoint x: 93, endPoint y: 268, distance: 71.8
click at [98, 272] on div "Gap 0.5 rem Horizontal margin Only if the containers "Content width" is not set…" at bounding box center [158, 274] width 205 height 142
type input "3"
drag, startPoint x: 156, startPoint y: 324, endPoint x: 125, endPoint y: 321, distance: 30.8
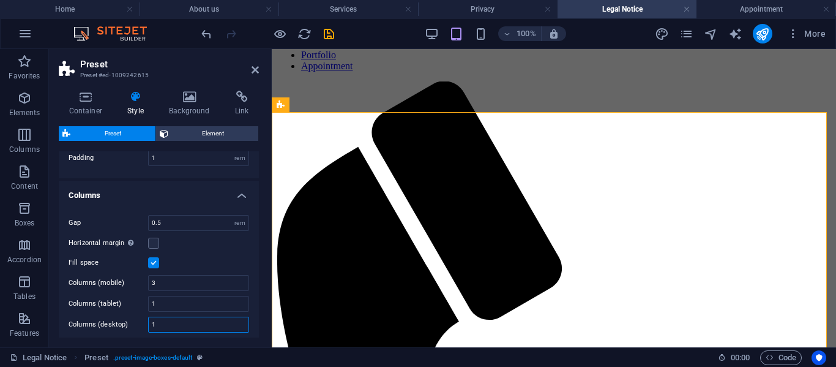
click at [128, 324] on div "Columns (desktop) 1" at bounding box center [159, 325] width 181 height 16
type input "3"
drag, startPoint x: 157, startPoint y: 282, endPoint x: 114, endPoint y: 284, distance: 43.5
click at [116, 285] on div "Columns (mobile) 3" at bounding box center [159, 283] width 181 height 16
type input "1"
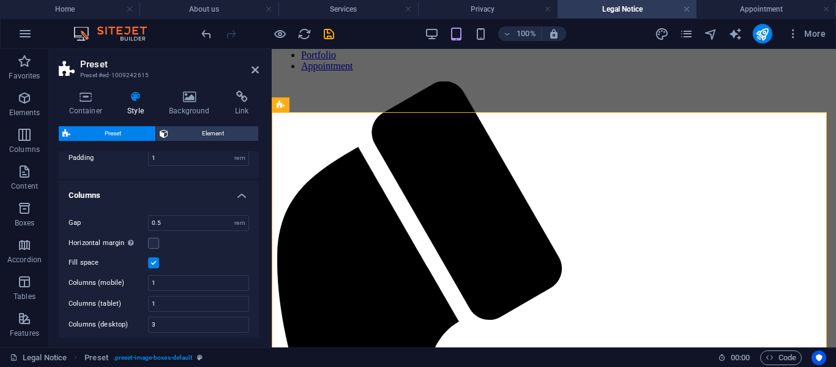
scroll to position [203, 0]
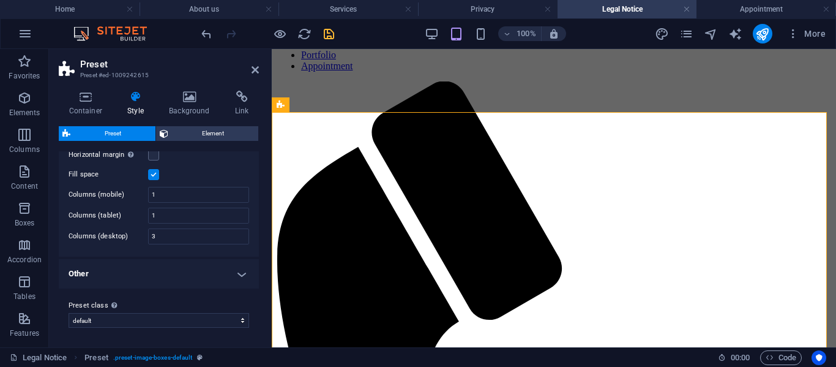
click at [329, 27] on icon "save" at bounding box center [329, 34] width 14 height 14
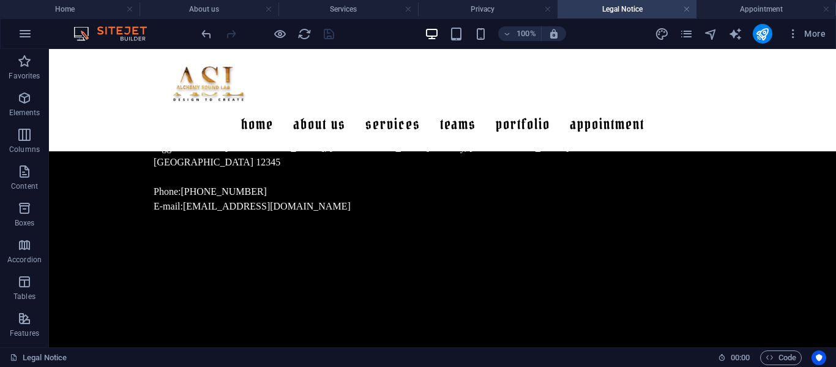
scroll to position [856, 0]
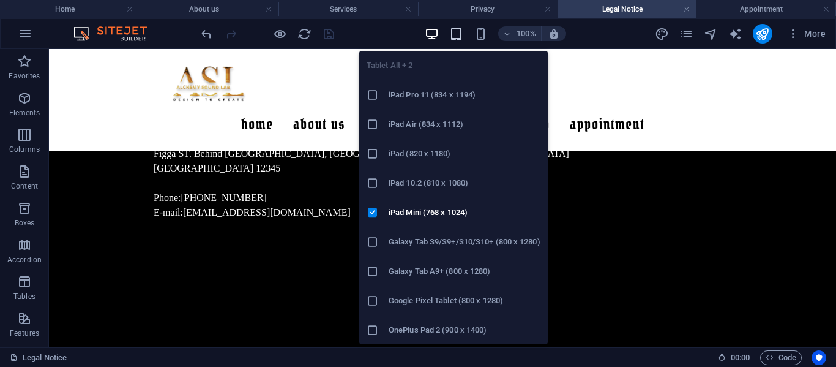
click at [452, 30] on icon "button" at bounding box center [456, 34] width 14 height 14
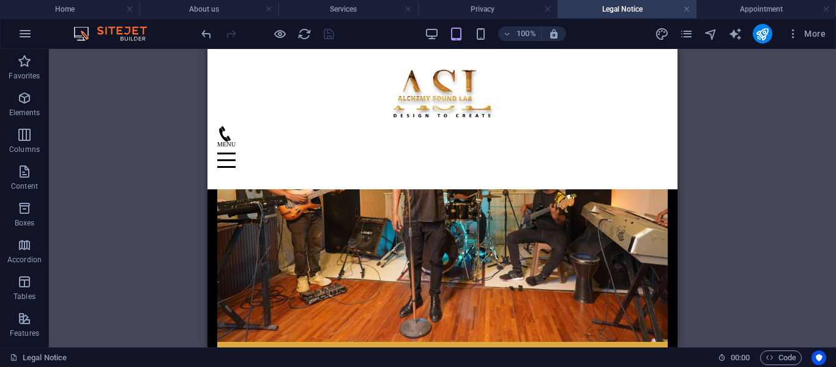
scroll to position [1160, 0]
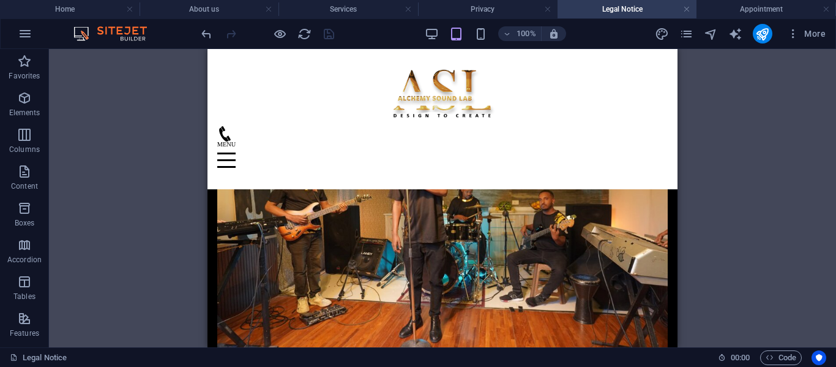
click at [489, 40] on div "100%" at bounding box center [495, 34] width 141 height 20
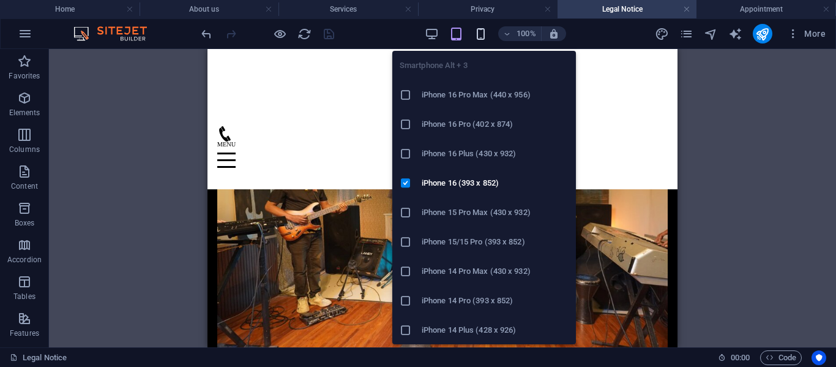
click at [481, 33] on icon "button" at bounding box center [481, 34] width 14 height 14
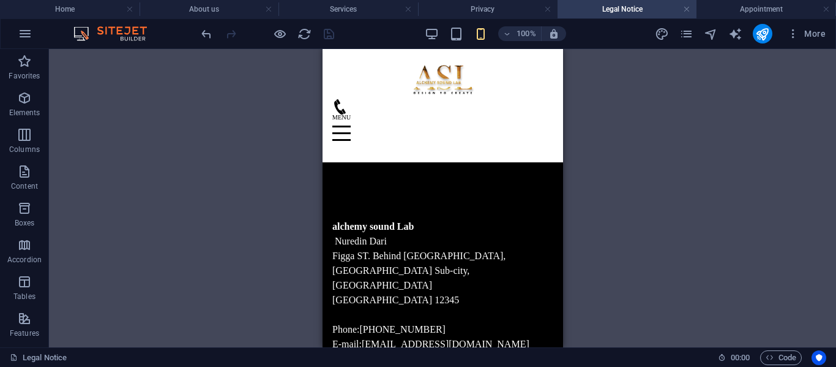
scroll to position [640, 0]
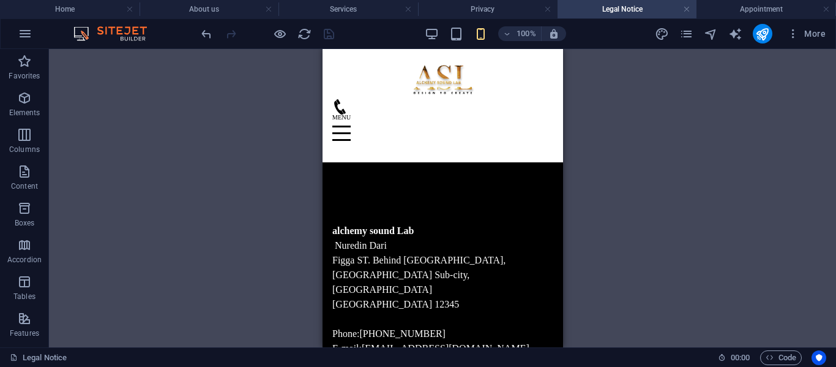
click at [420, 39] on div "100% More" at bounding box center [515, 34] width 632 height 20
click at [436, 26] on div "100%" at bounding box center [495, 34] width 141 height 20
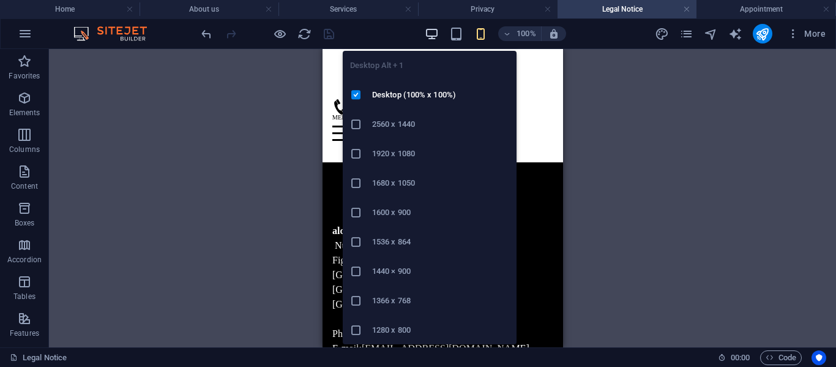
click at [436, 32] on icon "button" at bounding box center [432, 34] width 14 height 14
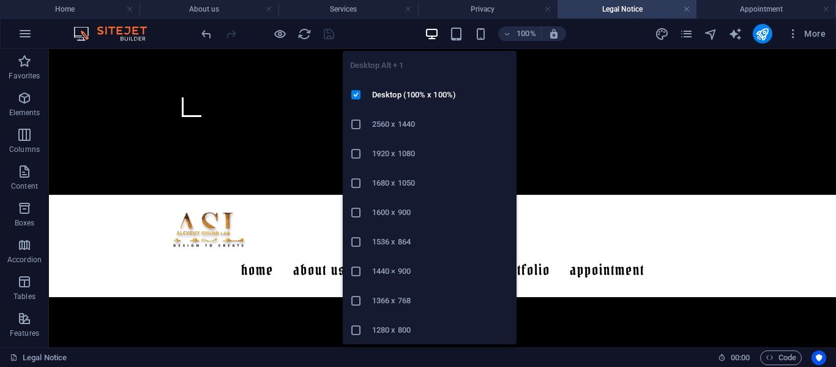
scroll to position [648, 0]
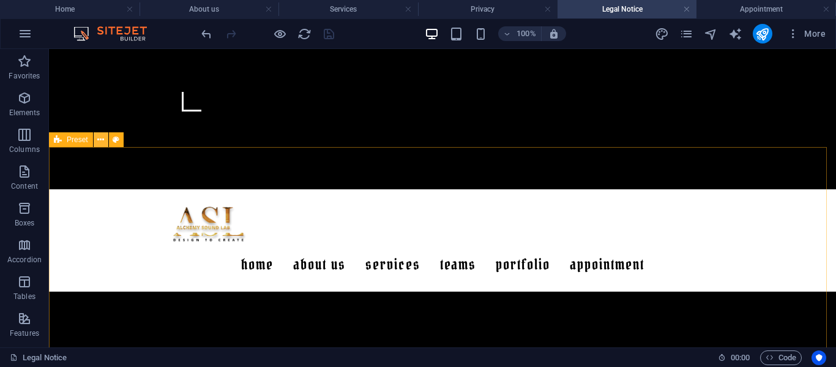
click at [103, 141] on icon at bounding box center [100, 139] width 7 height 13
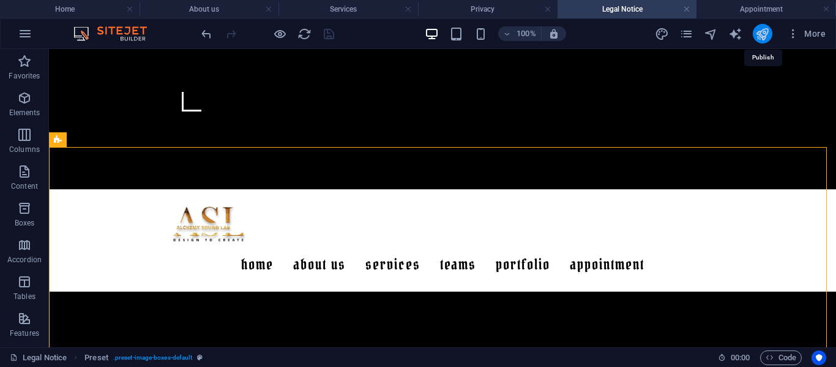
click at [757, 37] on icon "publish" at bounding box center [762, 34] width 14 height 14
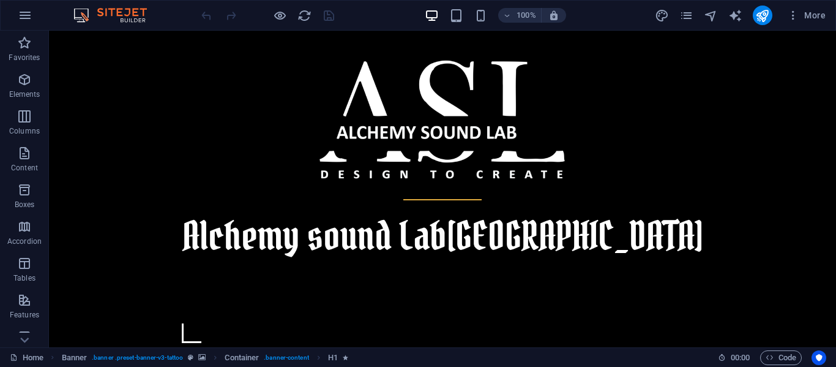
scroll to position [321, 0]
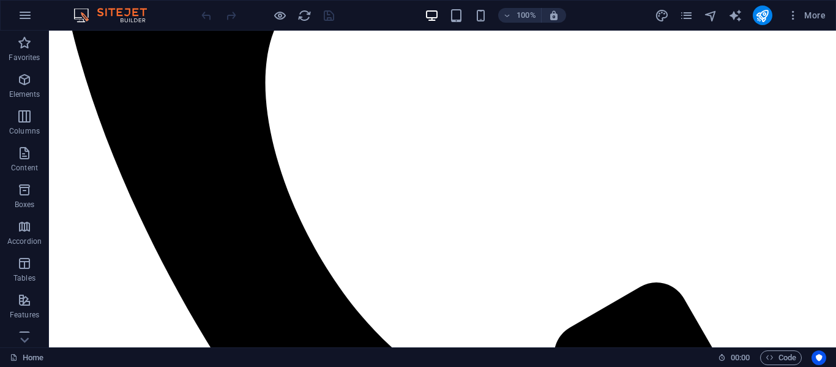
scroll to position [26, 0]
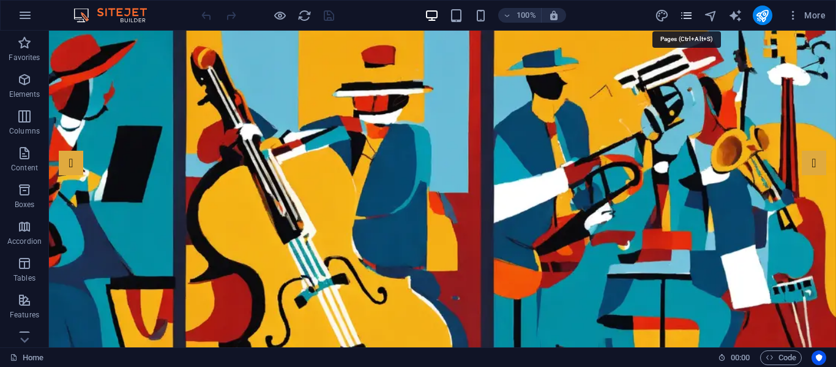
click at [683, 18] on icon "pages" at bounding box center [687, 16] width 14 height 14
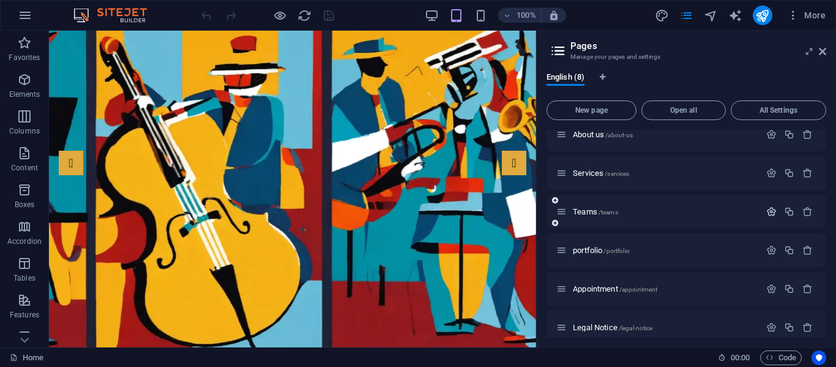
scroll to position [50, 0]
click at [590, 203] on div "Teams /teams" at bounding box center [687, 213] width 280 height 34
click at [588, 210] on span "Teams /teams" at bounding box center [595, 212] width 45 height 9
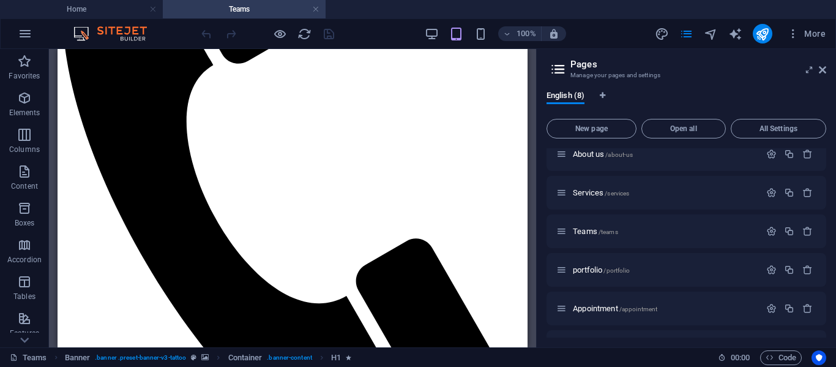
scroll to position [932, 0]
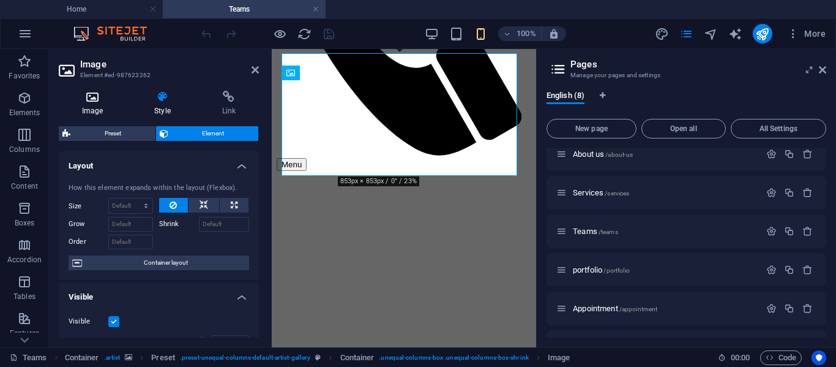
click at [100, 100] on icon at bounding box center [92, 97] width 67 height 12
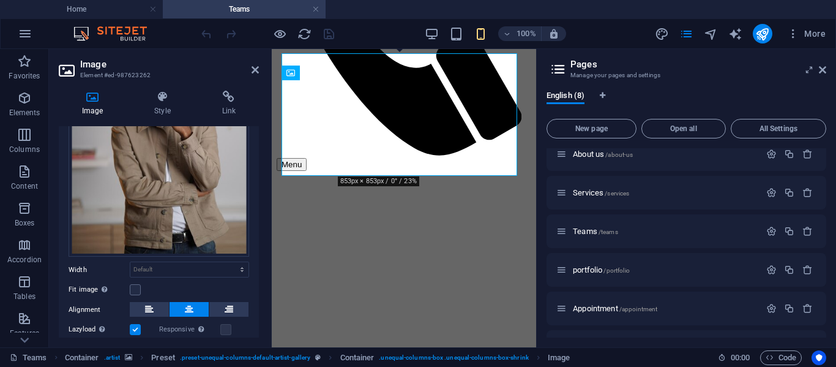
scroll to position [167, 0]
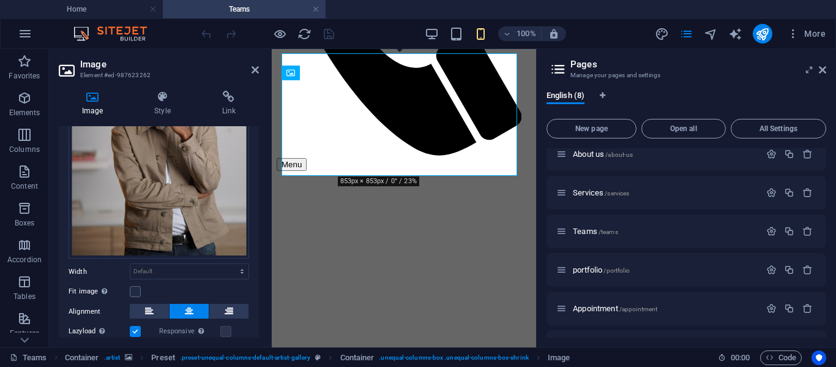
drag, startPoint x: 258, startPoint y: 193, endPoint x: 1, endPoint y: 212, distance: 257.8
click at [160, 97] on icon at bounding box center [162, 97] width 62 height 12
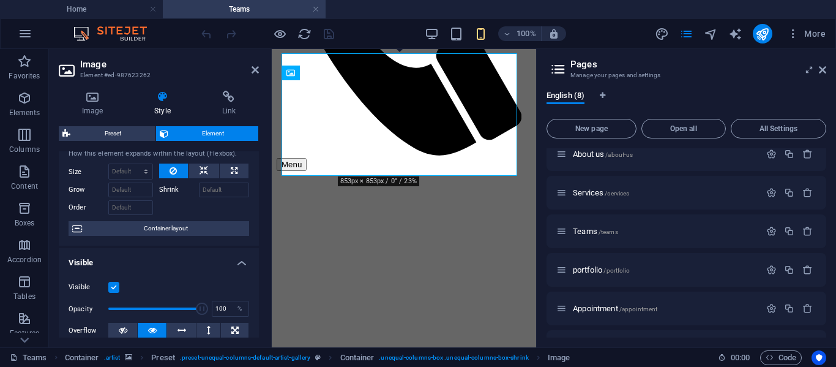
scroll to position [0, 0]
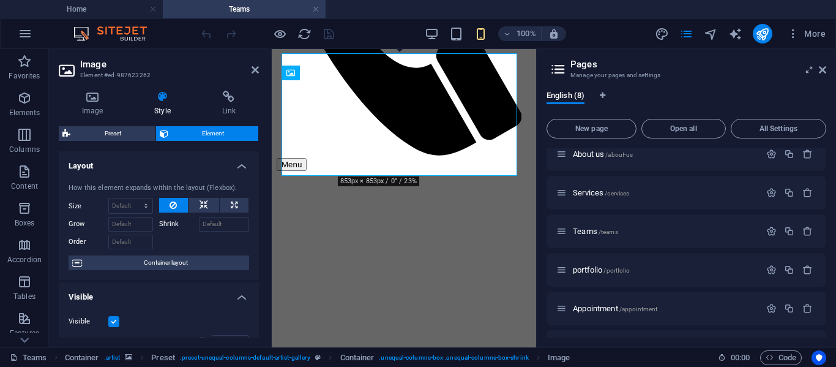
drag, startPoint x: 258, startPoint y: 174, endPoint x: 7, endPoint y: 107, distance: 259.7
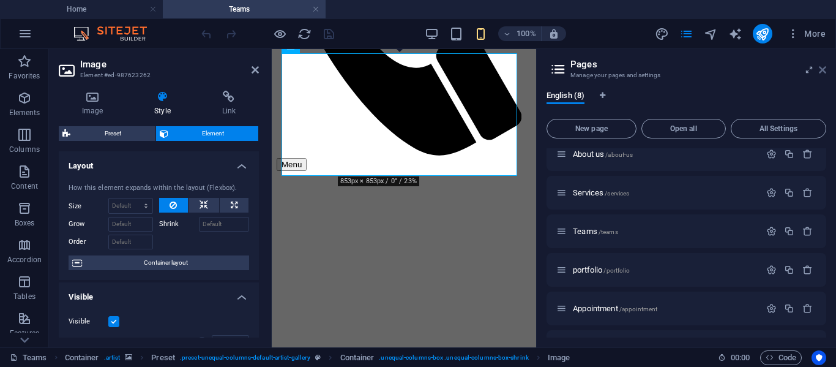
click at [823, 72] on icon at bounding box center [822, 70] width 7 height 10
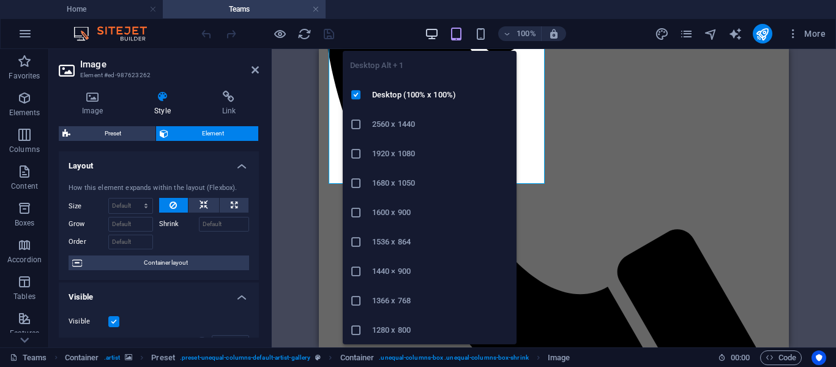
click at [433, 30] on icon "button" at bounding box center [432, 34] width 14 height 14
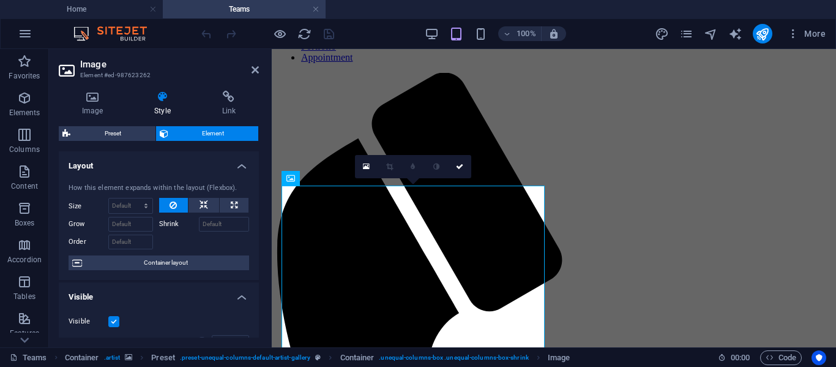
scroll to position [718, 0]
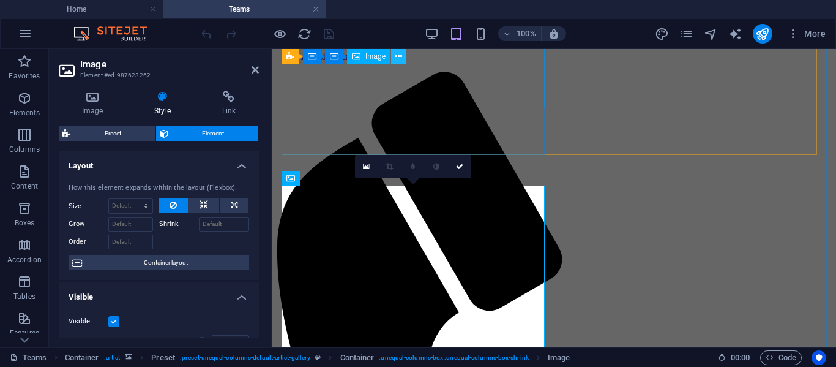
click at [401, 51] on icon at bounding box center [398, 56] width 7 height 13
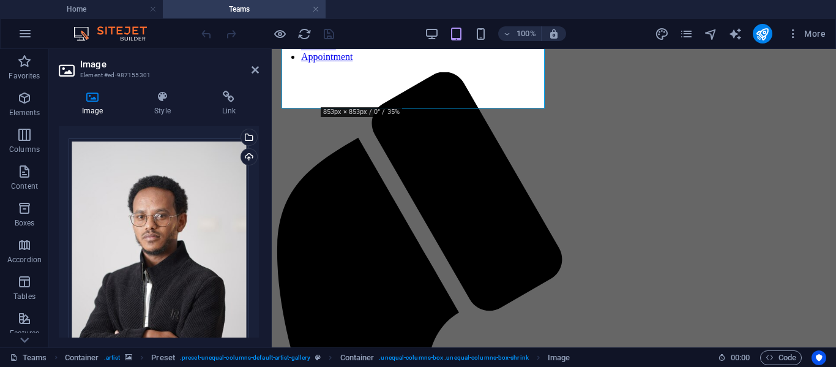
scroll to position [0, 0]
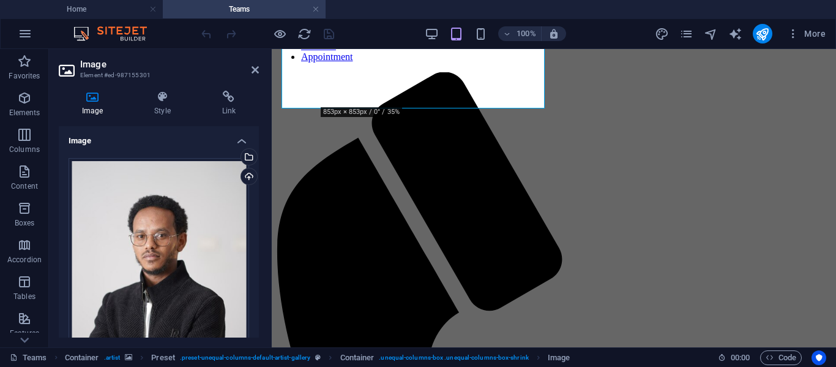
drag, startPoint x: 257, startPoint y: 192, endPoint x: 266, endPoint y: 217, distance: 26.9
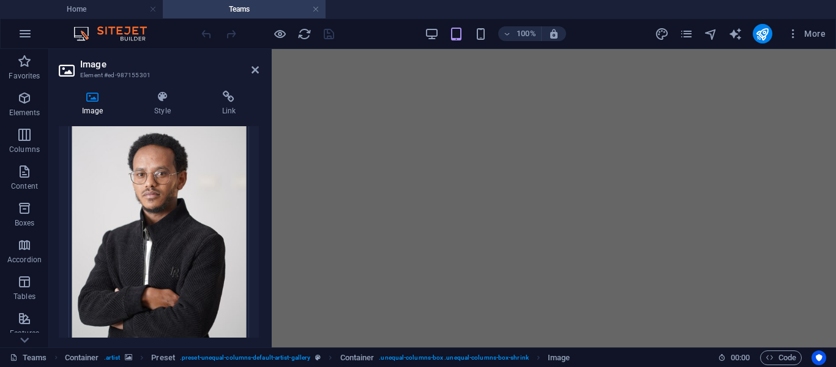
scroll to position [1649, 0]
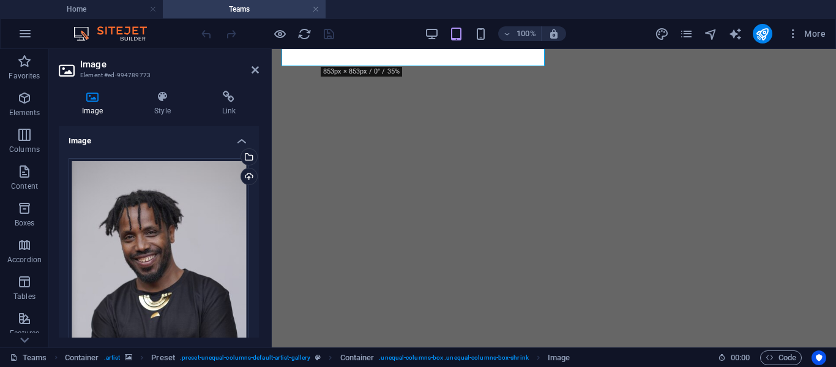
scroll to position [2152, 0]
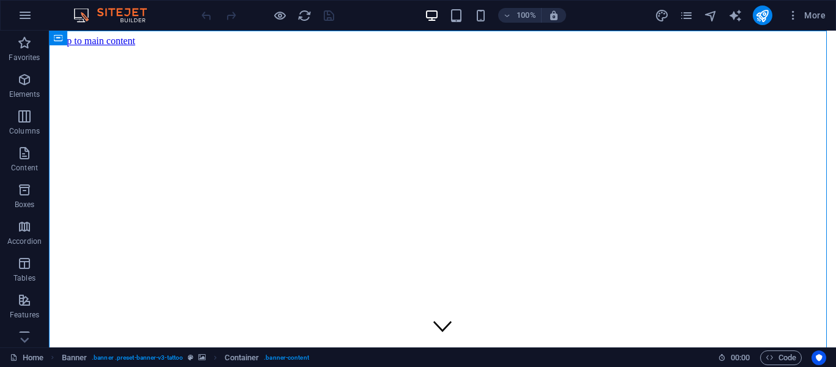
drag, startPoint x: 826, startPoint y: 56, endPoint x: 827, endPoint y: 72, distance: 16.0
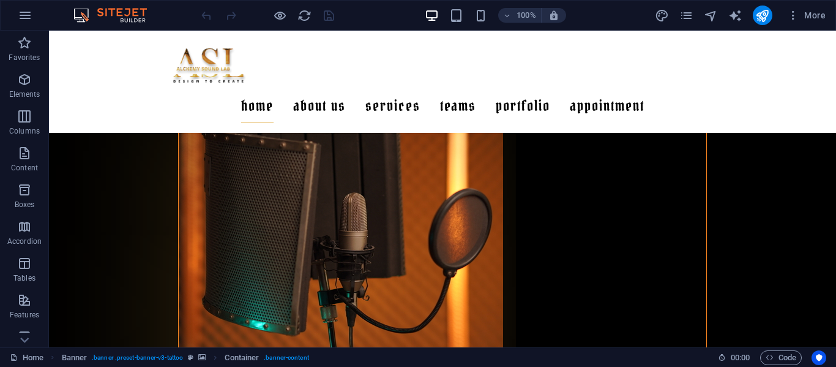
scroll to position [2303, 0]
